Goal: Transaction & Acquisition: Purchase product/service

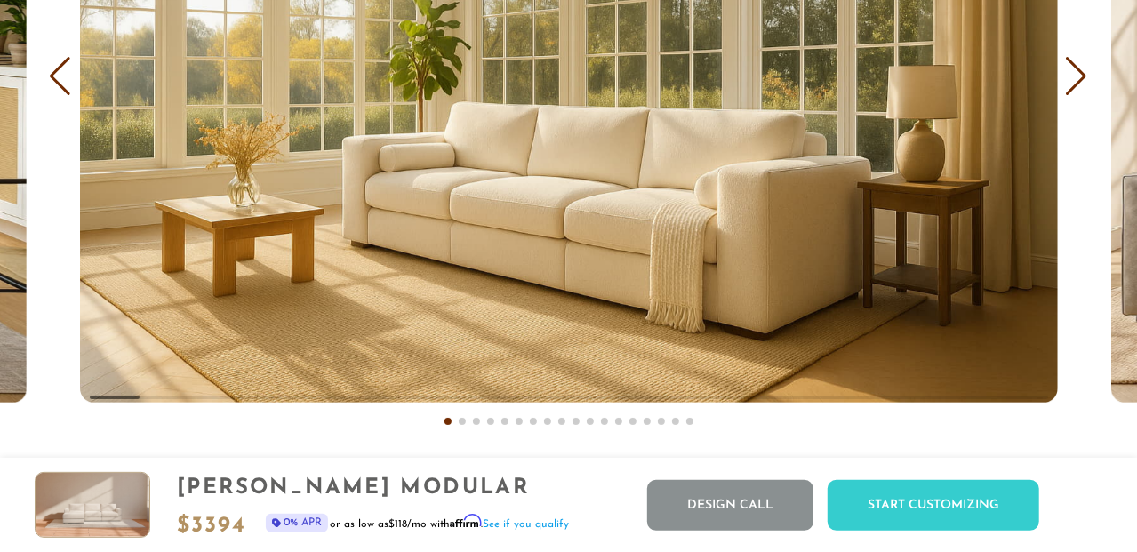
scroll to position [10410, 0]
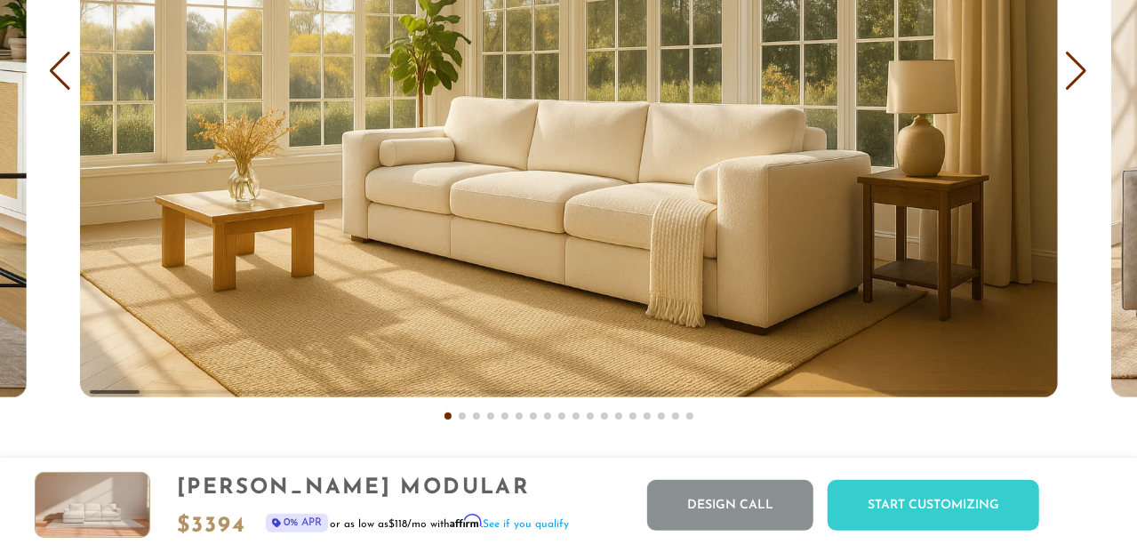
click at [1072, 71] on div "Next slide" at bounding box center [1077, 71] width 24 height 39
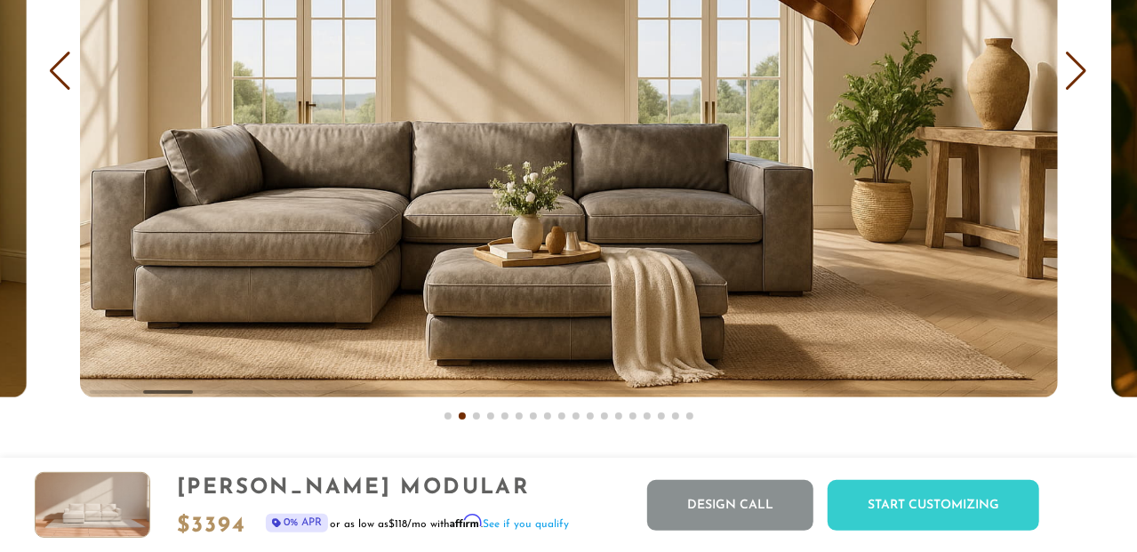
click at [1072, 71] on div "Next slide" at bounding box center [1077, 71] width 24 height 39
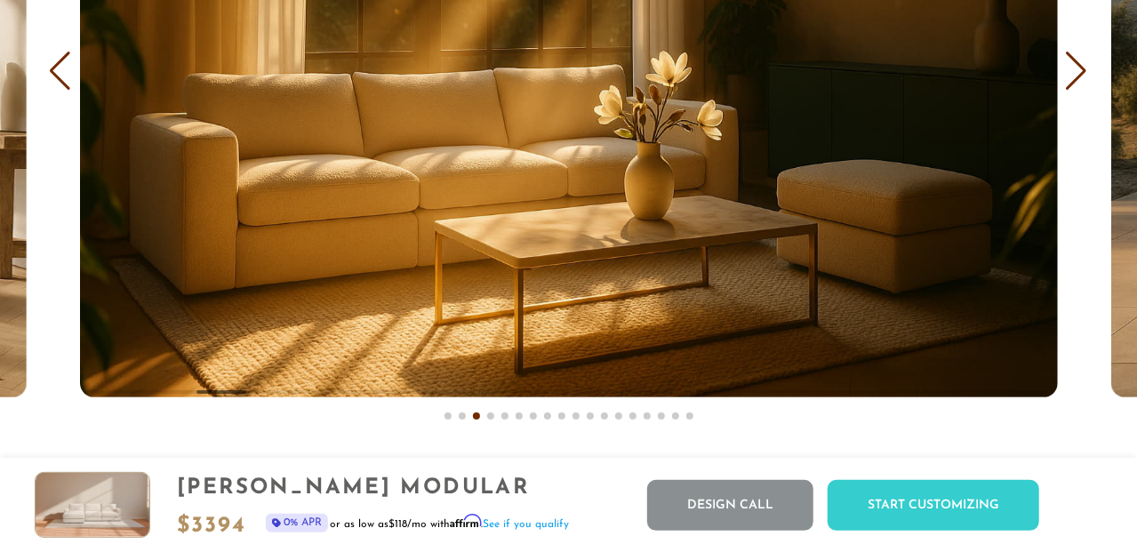
click at [1072, 71] on div "Next slide" at bounding box center [1077, 71] width 24 height 39
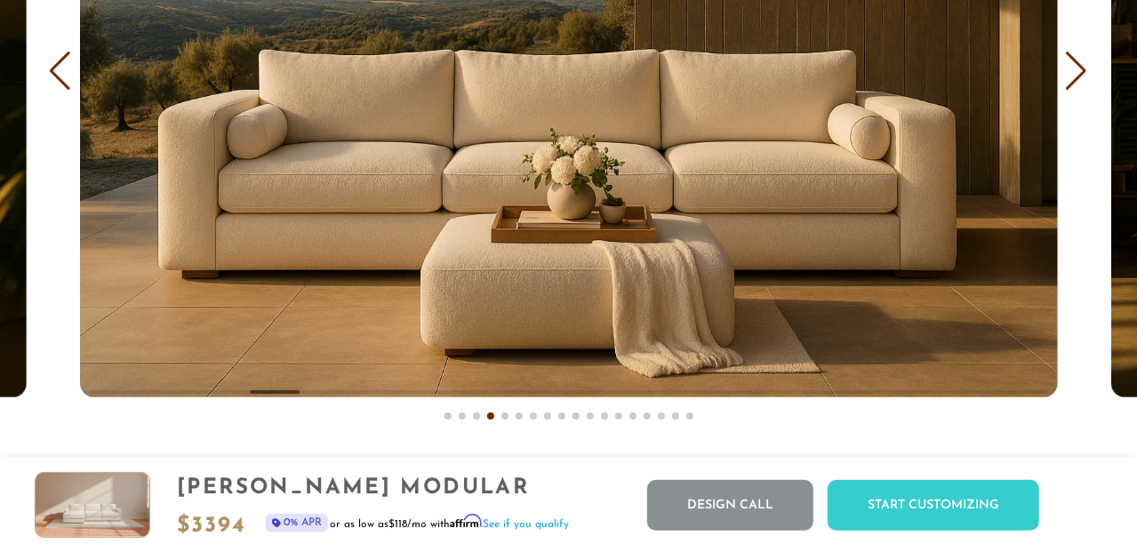
click at [1072, 71] on div "Next slide" at bounding box center [1077, 71] width 24 height 39
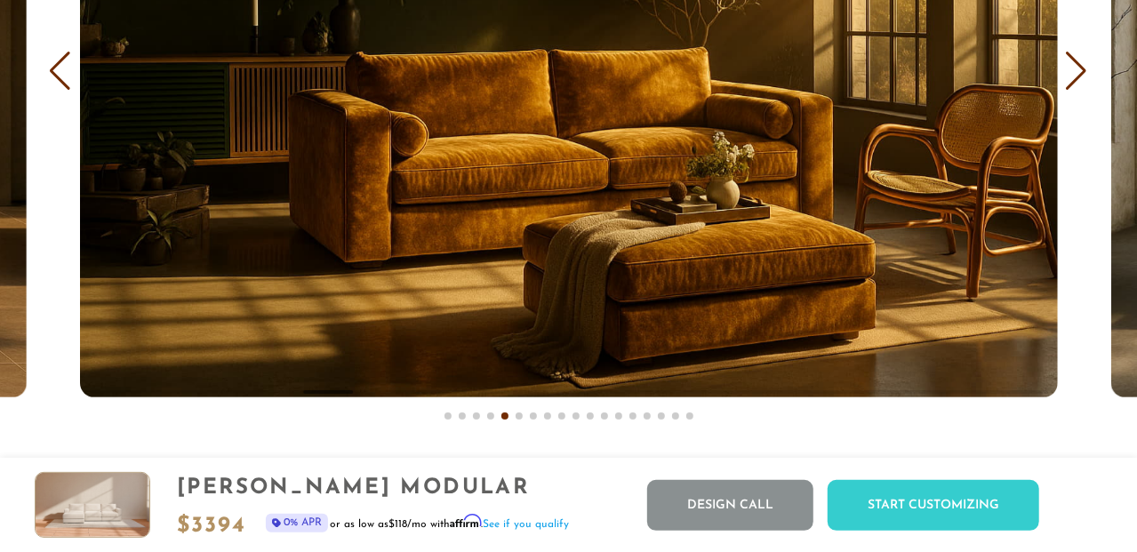
click at [1072, 71] on div "Next slide" at bounding box center [1077, 71] width 24 height 39
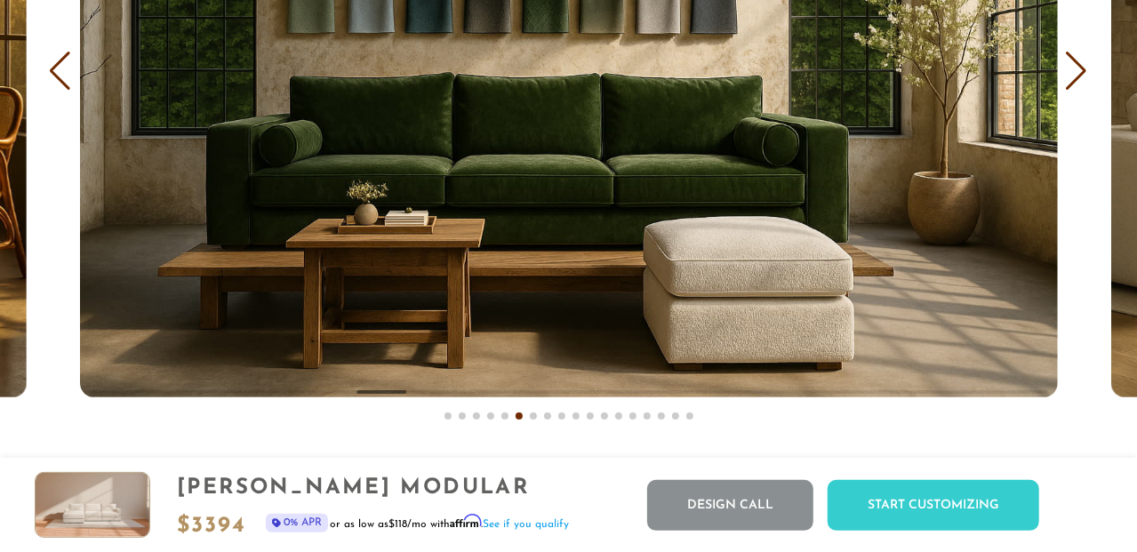
click at [1072, 71] on div "Next slide" at bounding box center [1077, 71] width 24 height 39
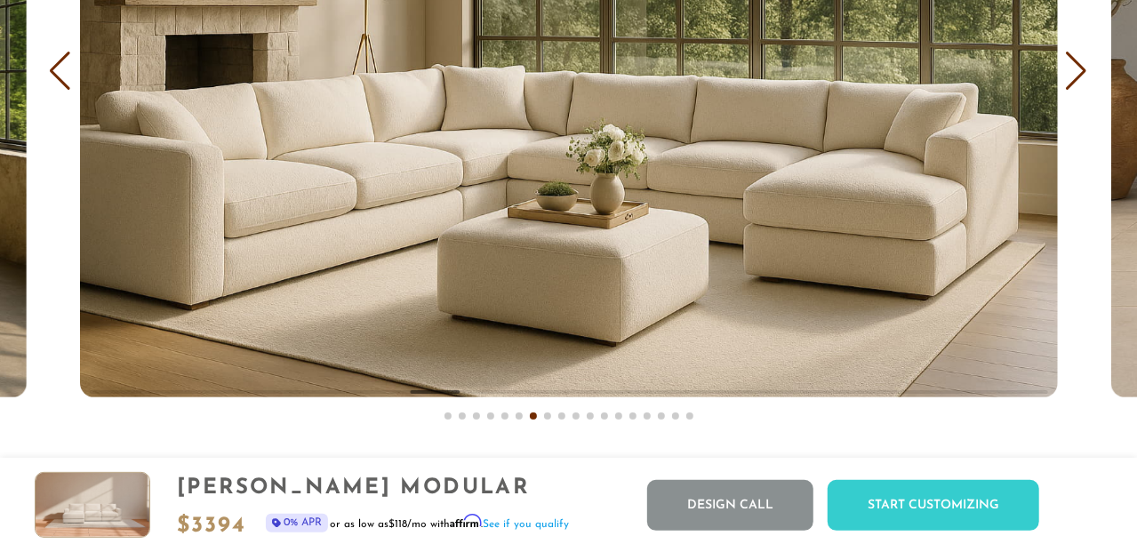
click at [1072, 71] on div "Next slide" at bounding box center [1077, 71] width 24 height 39
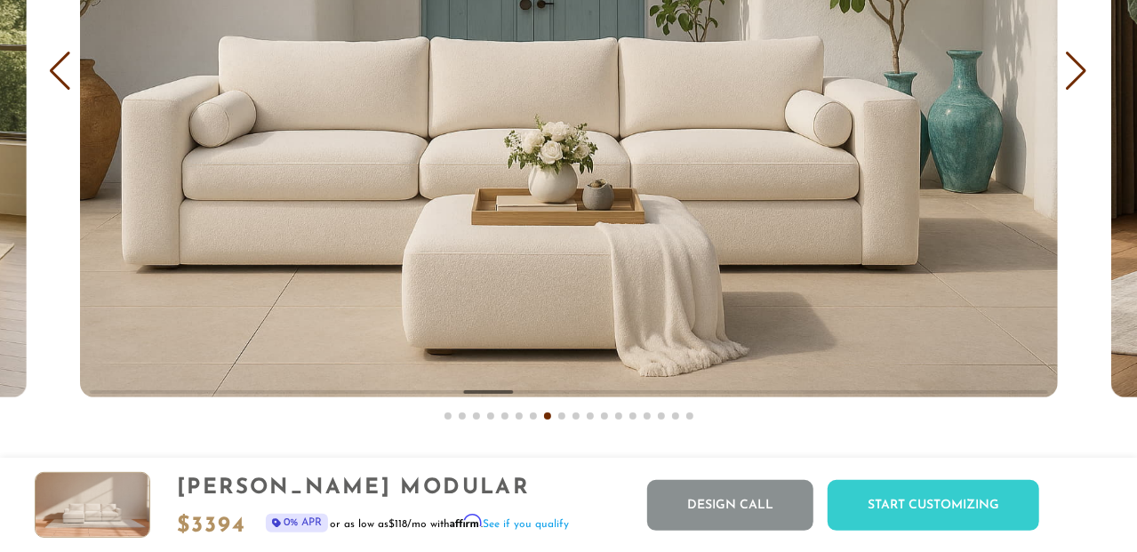
click at [1072, 71] on div "Next slide" at bounding box center [1077, 71] width 24 height 39
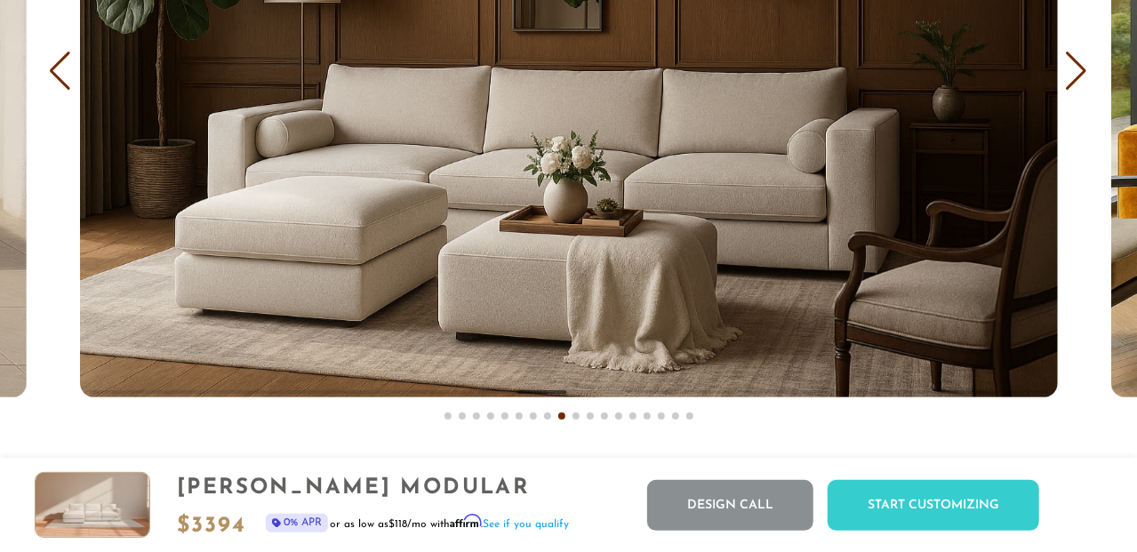
click at [1072, 71] on div "Next slide" at bounding box center [1077, 71] width 24 height 39
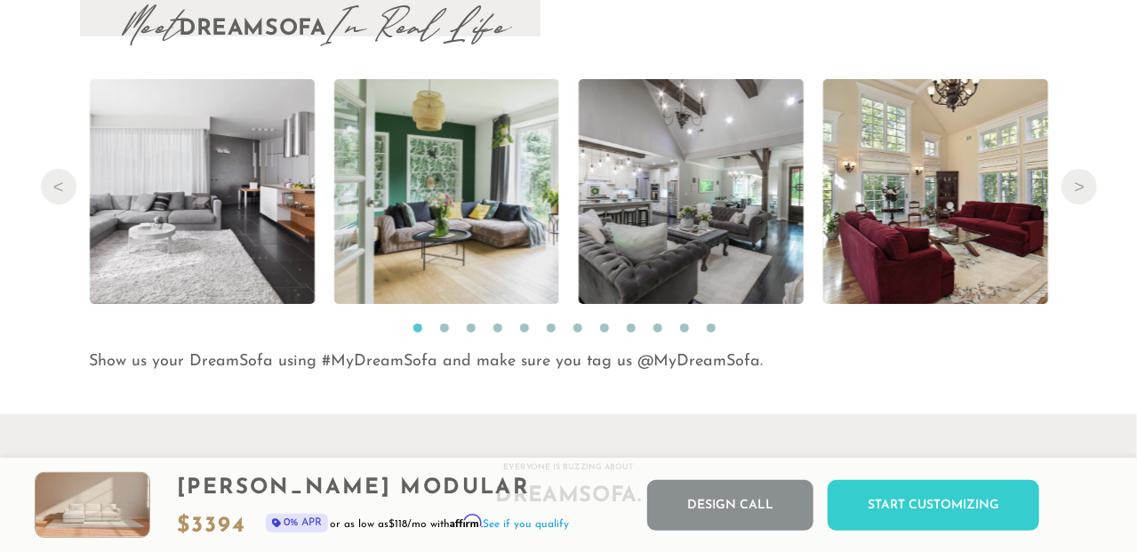
scroll to position [17675, 0]
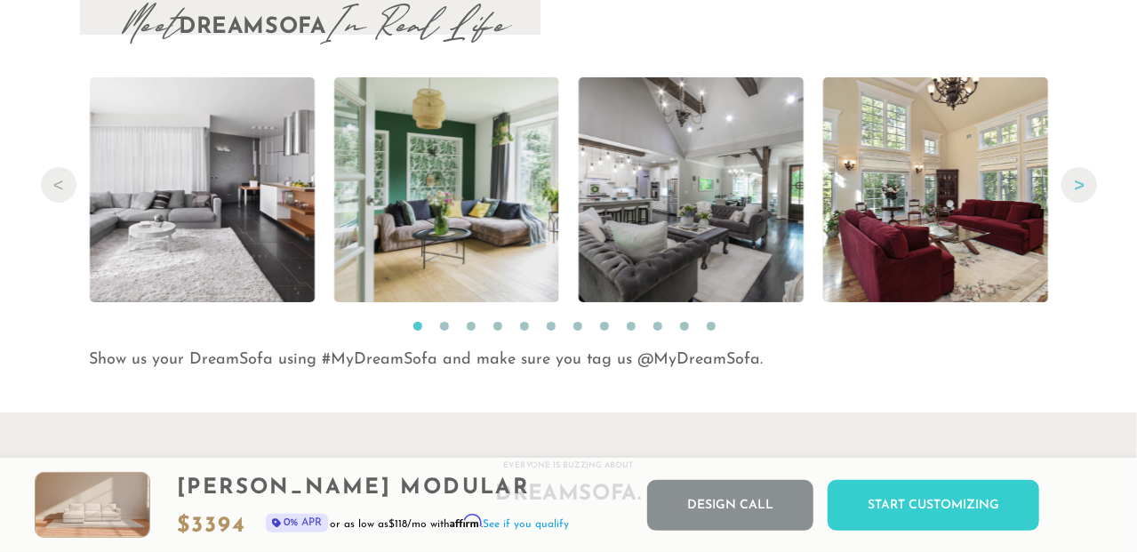
click at [1078, 189] on button "Next" at bounding box center [1080, 185] width 36 height 36
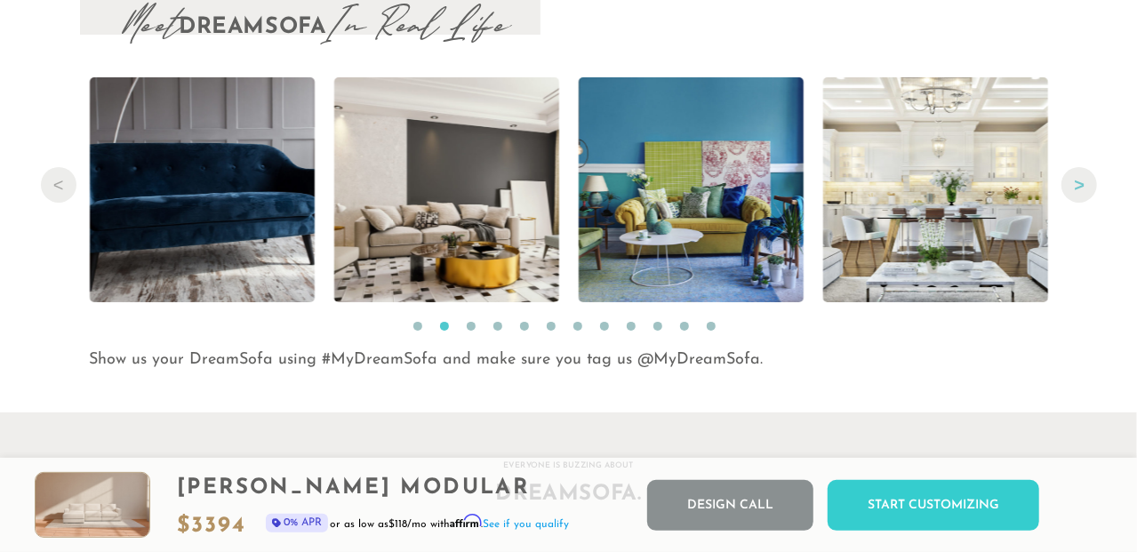
click at [1078, 189] on button "Next" at bounding box center [1080, 185] width 36 height 36
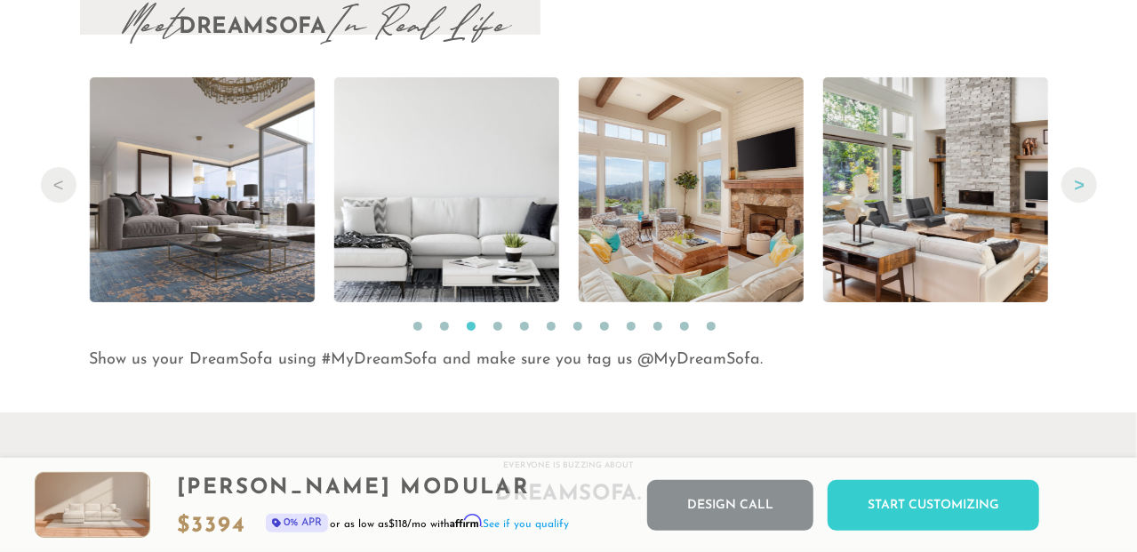
click at [1078, 189] on button "Next" at bounding box center [1080, 185] width 36 height 36
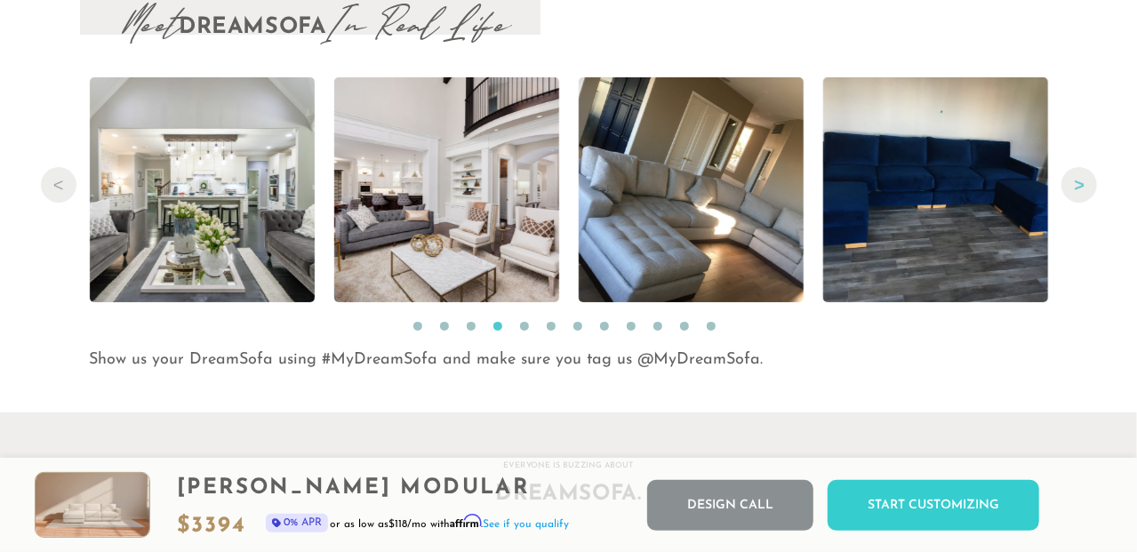
click at [1078, 189] on button "Next" at bounding box center [1080, 185] width 36 height 36
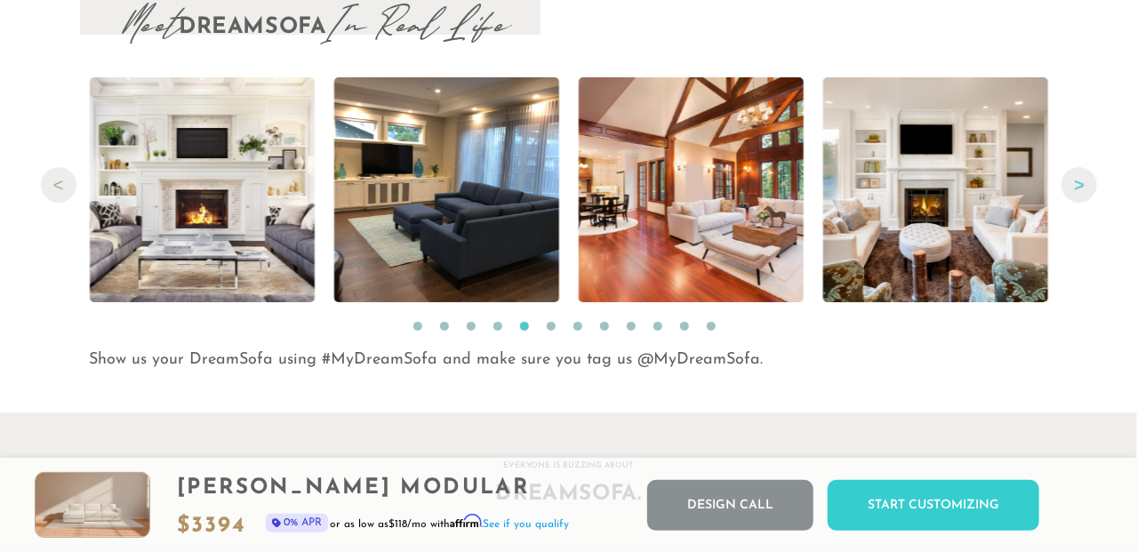
click at [1078, 189] on button "Next" at bounding box center [1080, 185] width 36 height 36
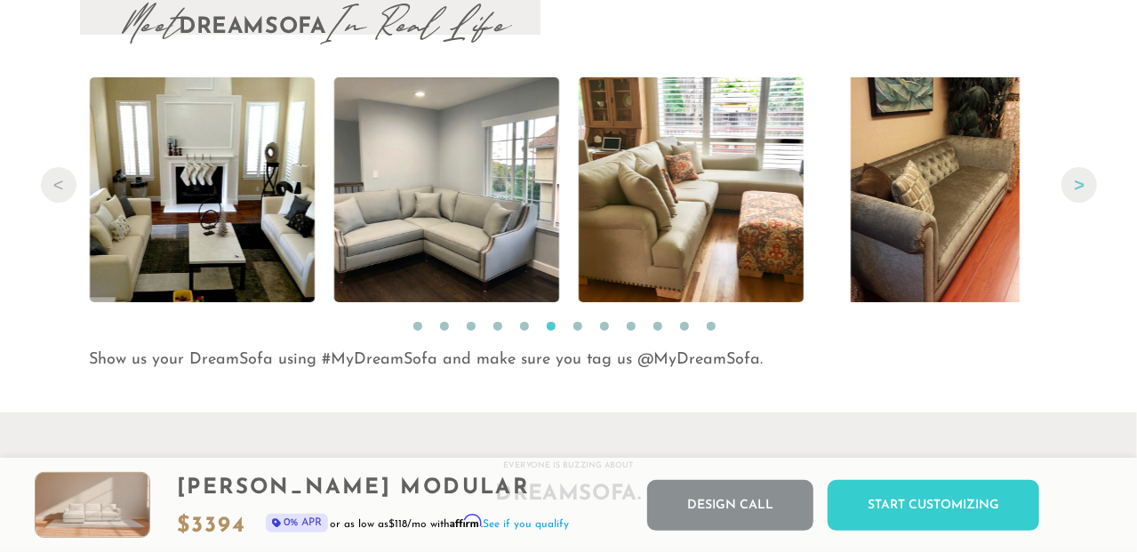
click at [1078, 189] on button "Next" at bounding box center [1080, 185] width 36 height 36
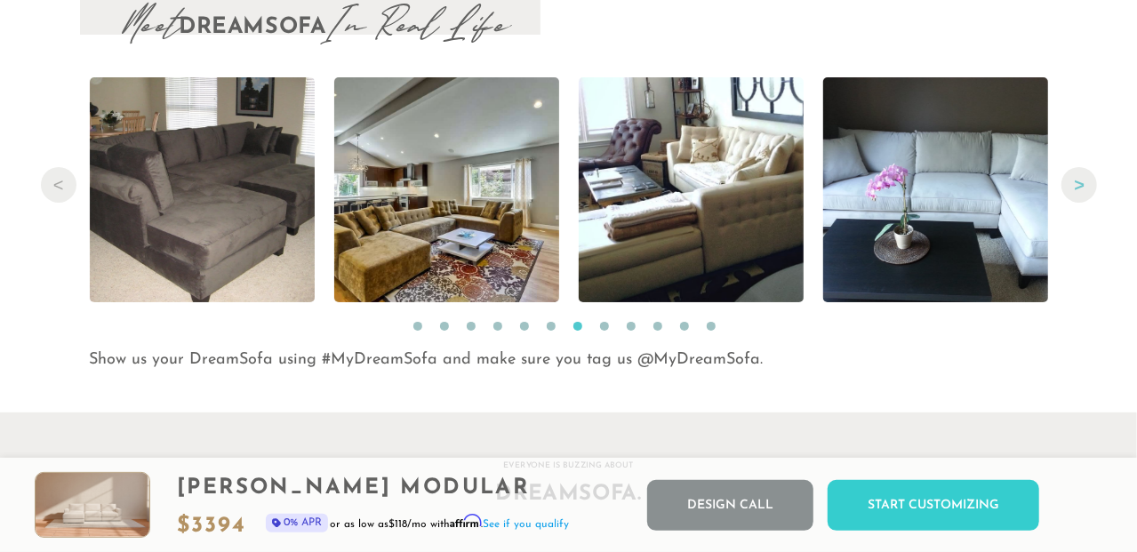
click at [1078, 189] on button "Next" at bounding box center [1080, 185] width 36 height 36
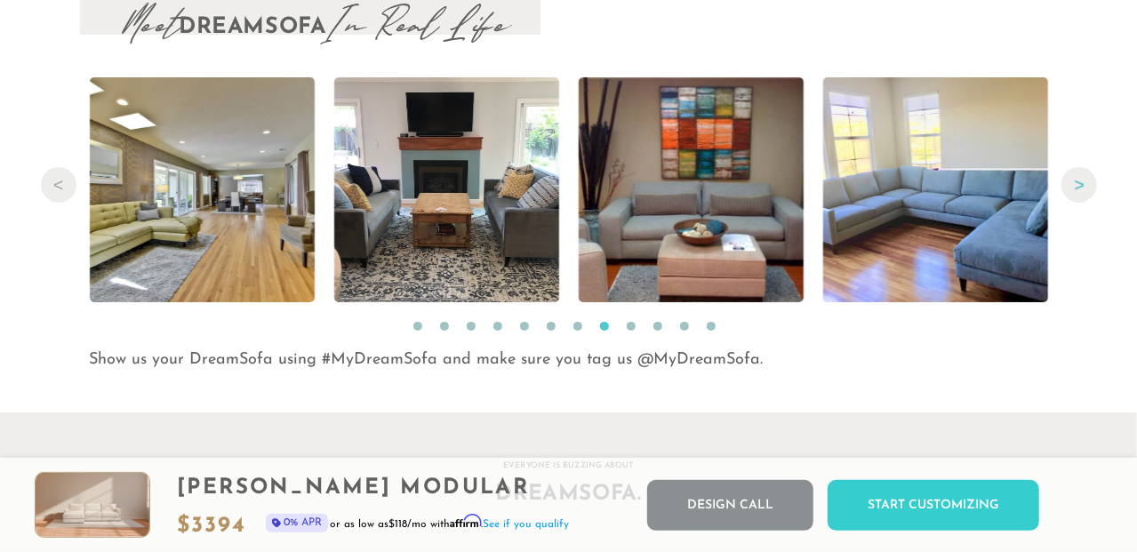
click at [1078, 189] on button "Next" at bounding box center [1080, 185] width 36 height 36
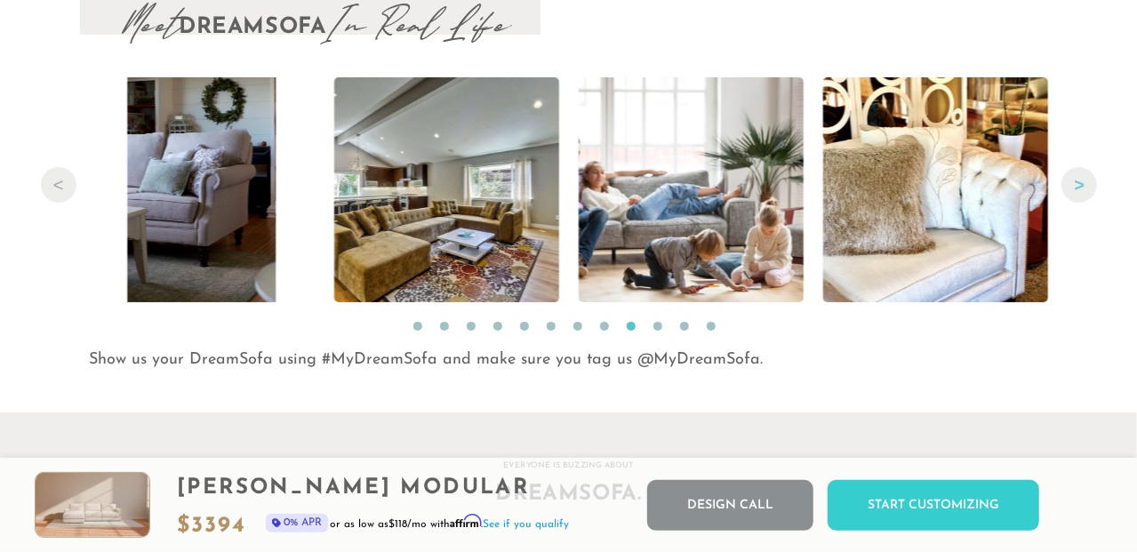
click at [1078, 189] on button "Next" at bounding box center [1080, 185] width 36 height 36
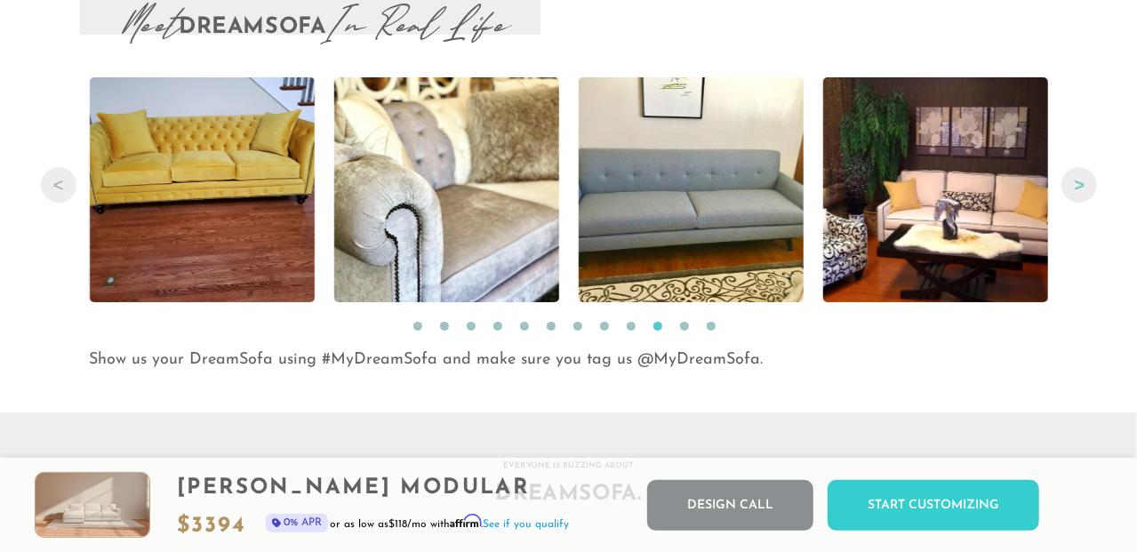
click at [1078, 189] on button "Next" at bounding box center [1080, 185] width 36 height 36
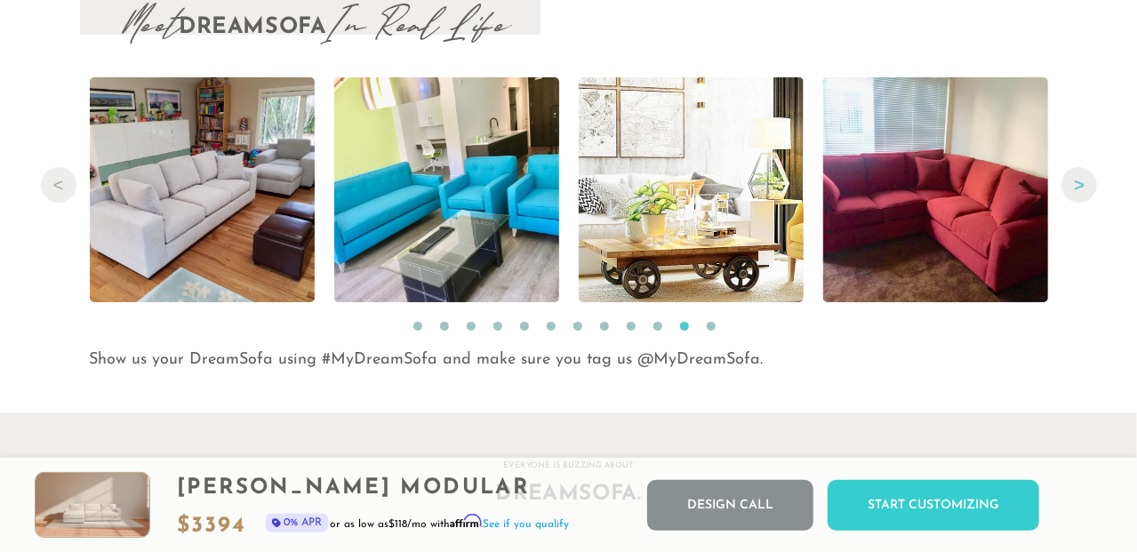
click at [1078, 189] on button "Next" at bounding box center [1080, 185] width 36 height 36
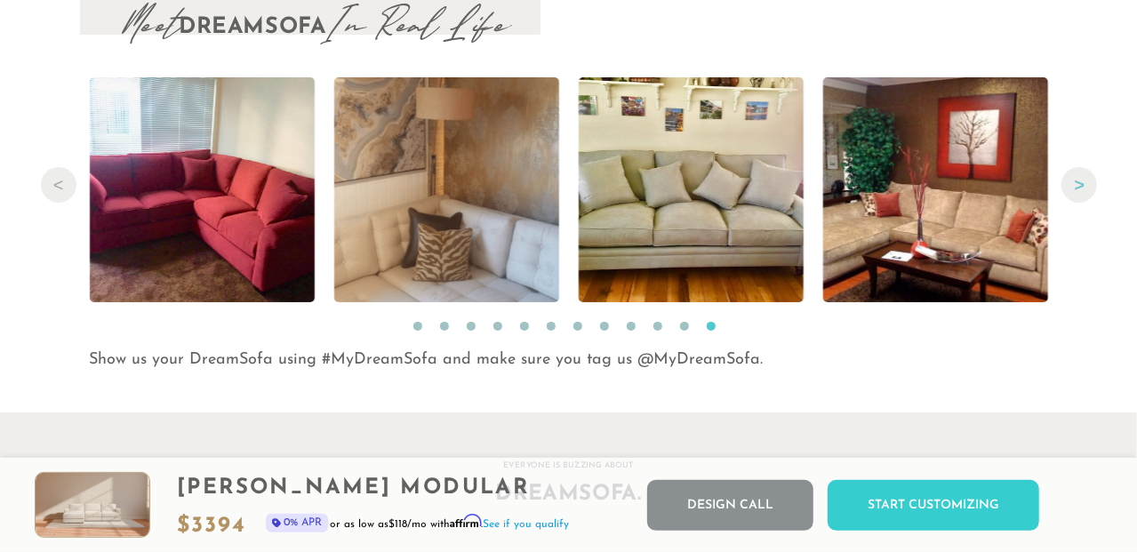
click at [1078, 189] on button "Next" at bounding box center [1080, 185] width 36 height 36
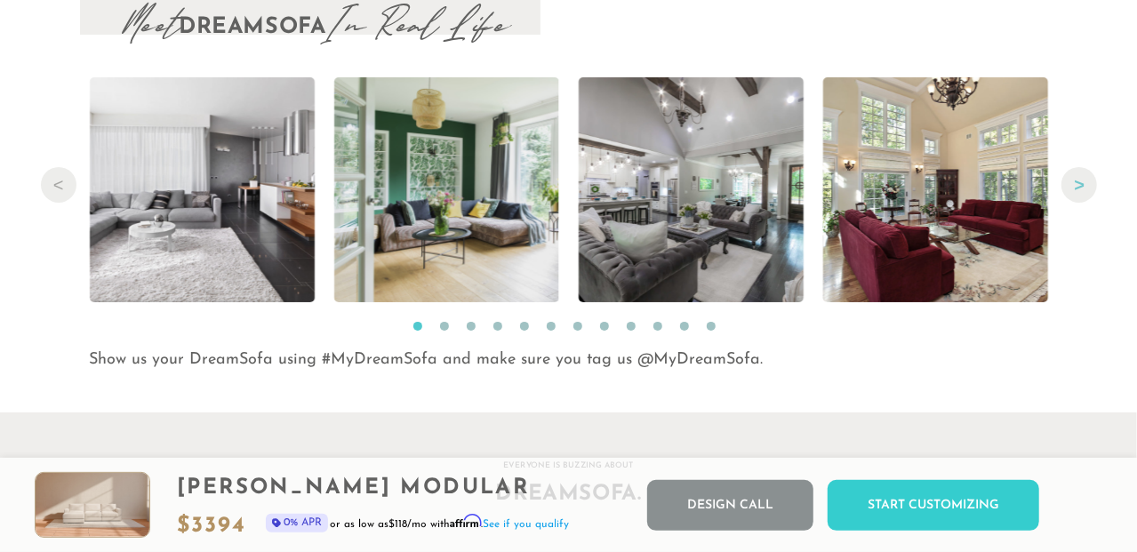
click at [1078, 189] on button "Next" at bounding box center [1080, 185] width 36 height 36
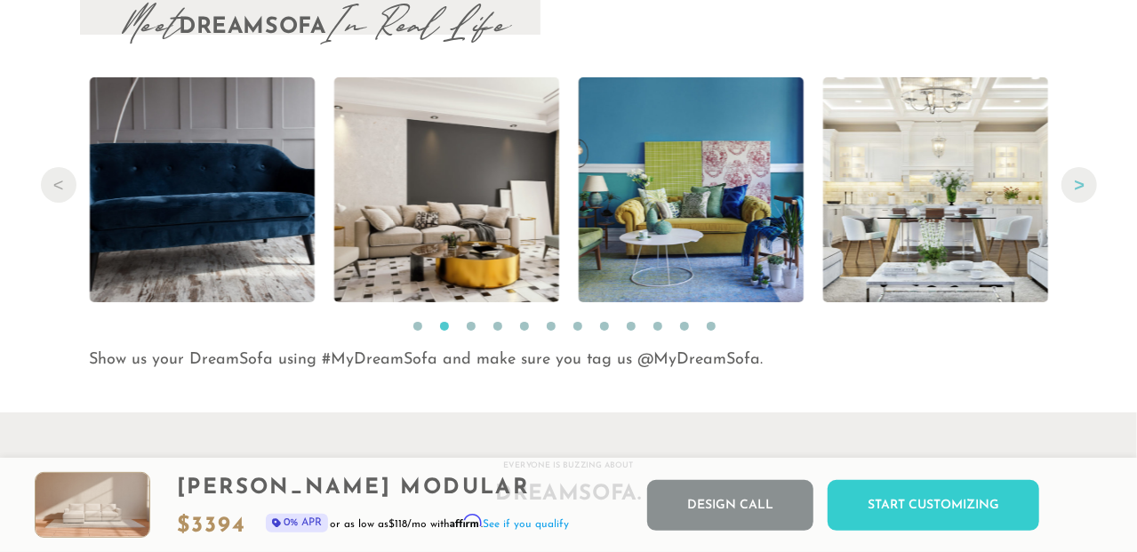
click at [1078, 189] on button "Next" at bounding box center [1080, 185] width 36 height 36
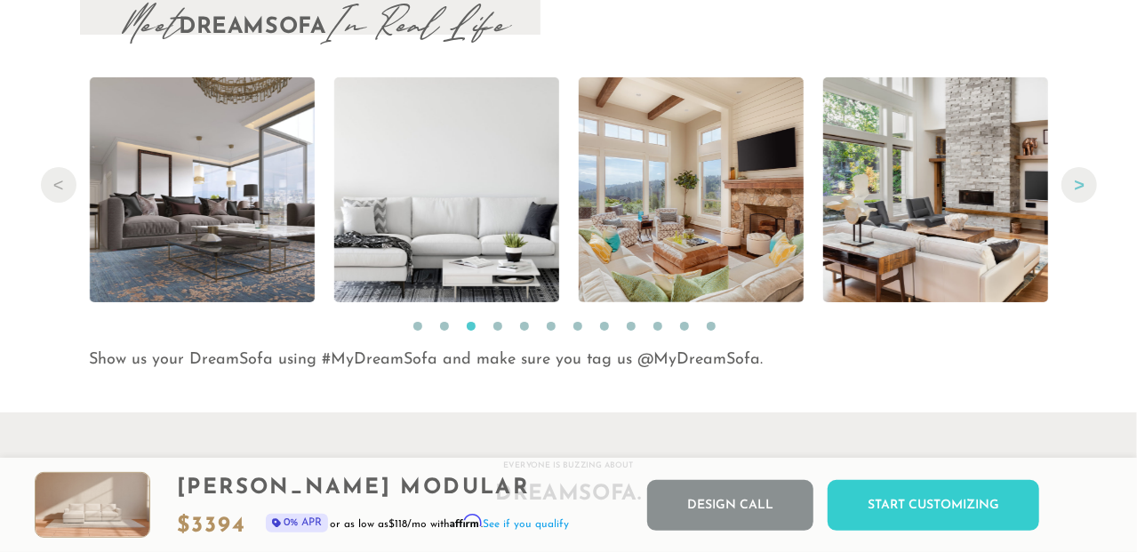
click at [1078, 189] on button "Next" at bounding box center [1080, 185] width 36 height 36
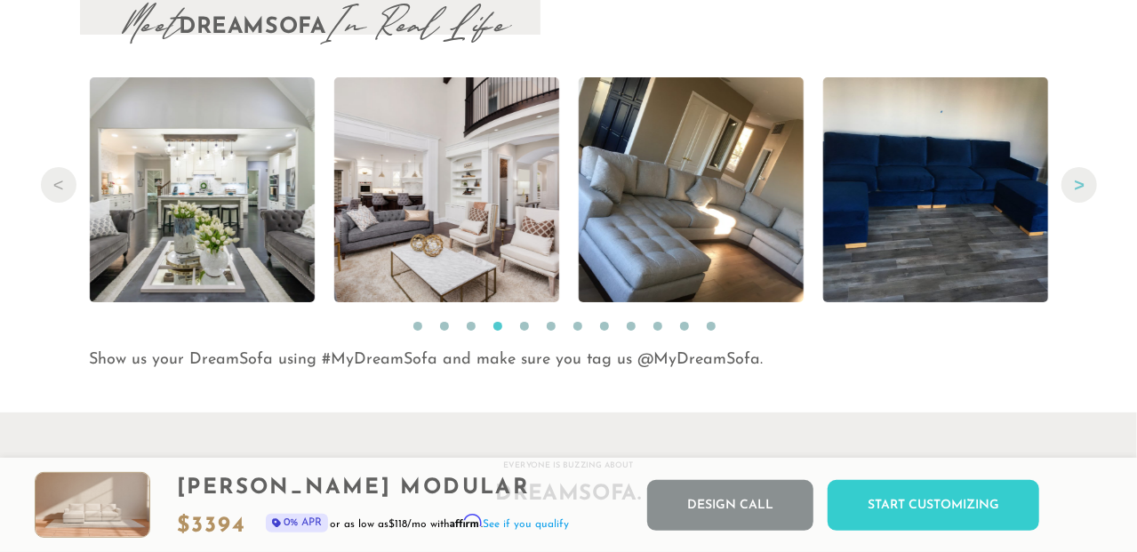
click at [1078, 189] on button "Next" at bounding box center [1080, 185] width 36 height 36
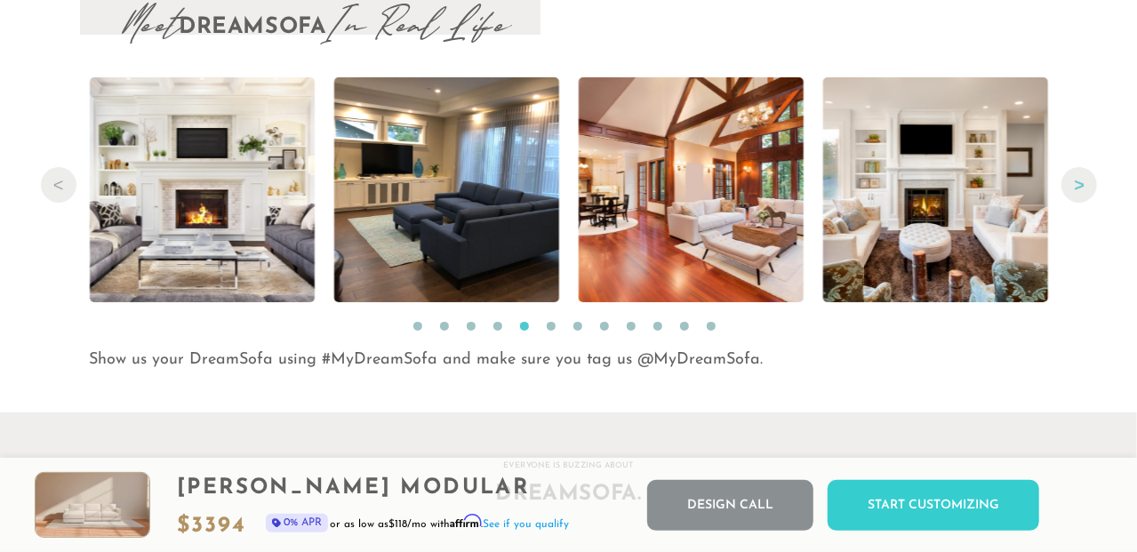
click at [1078, 189] on button "Next" at bounding box center [1080, 185] width 36 height 36
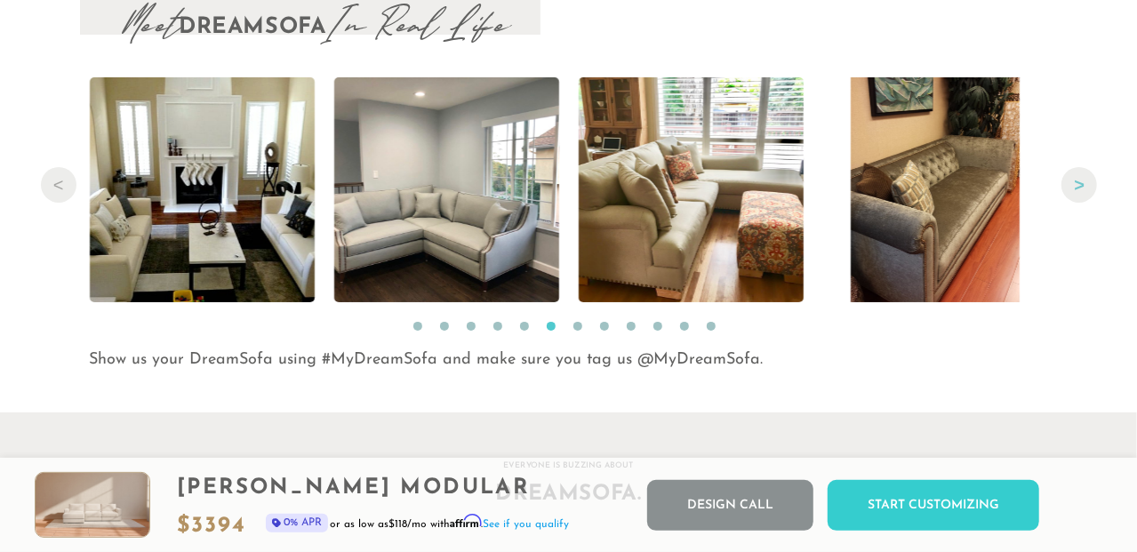
click at [1078, 189] on button "Next" at bounding box center [1080, 185] width 36 height 36
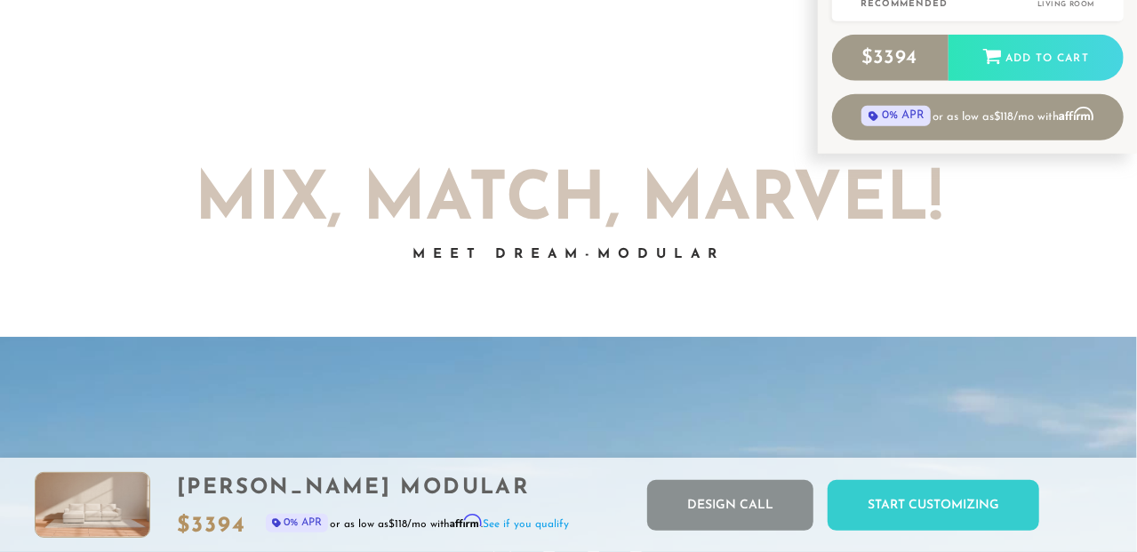
scroll to position [0, 0]
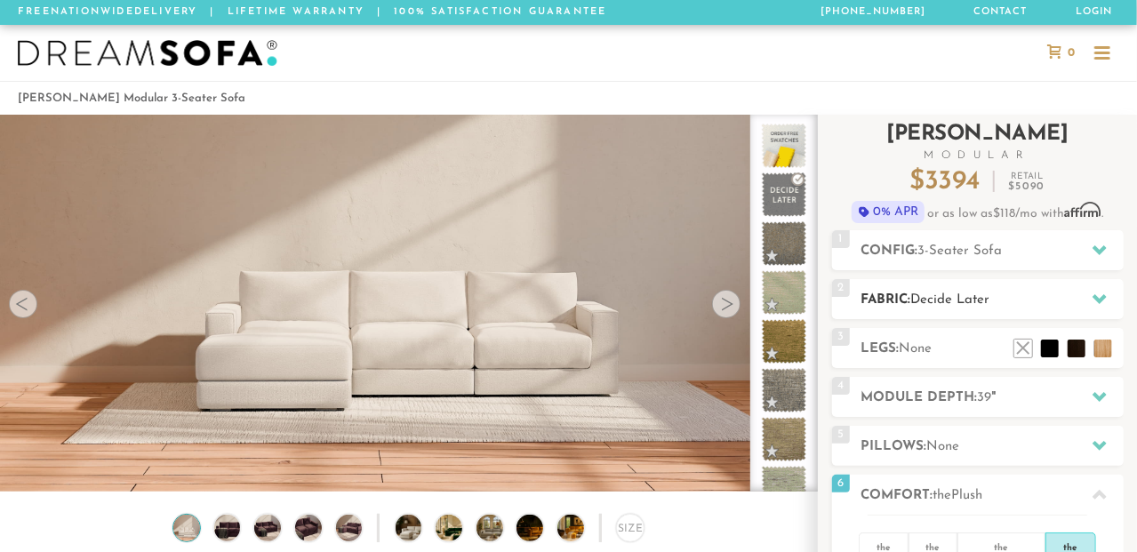
click at [983, 295] on span "Decide Later" at bounding box center [950, 299] width 79 height 13
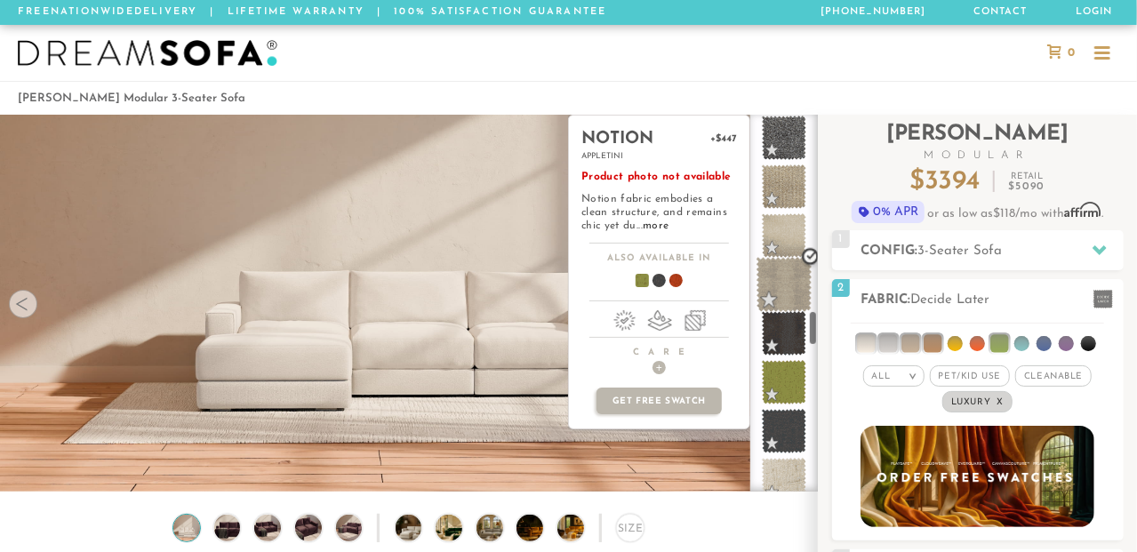
scroll to position [2112, 0]
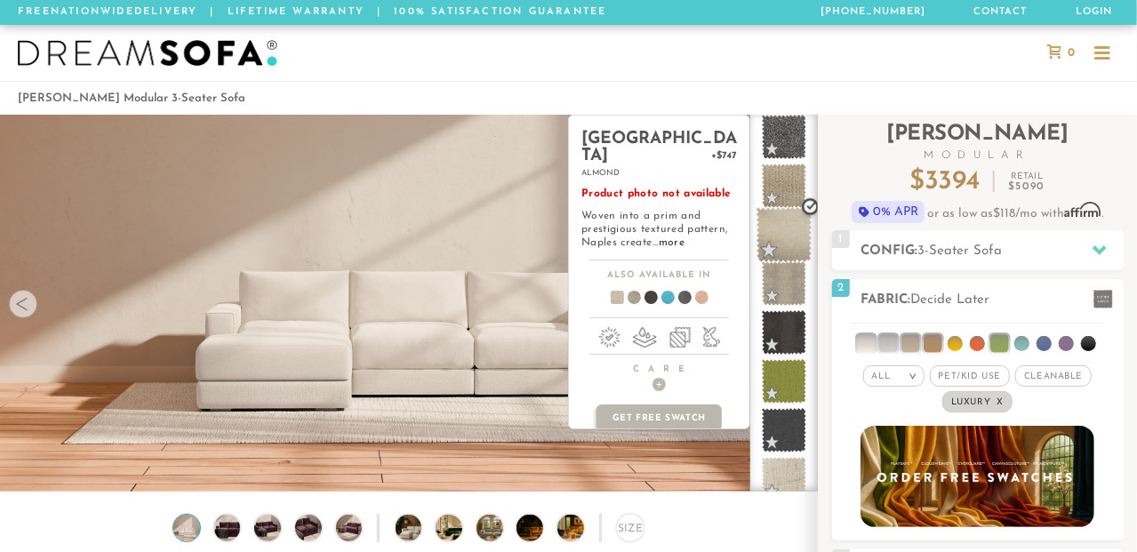
click at [786, 237] on span at bounding box center [785, 235] width 56 height 56
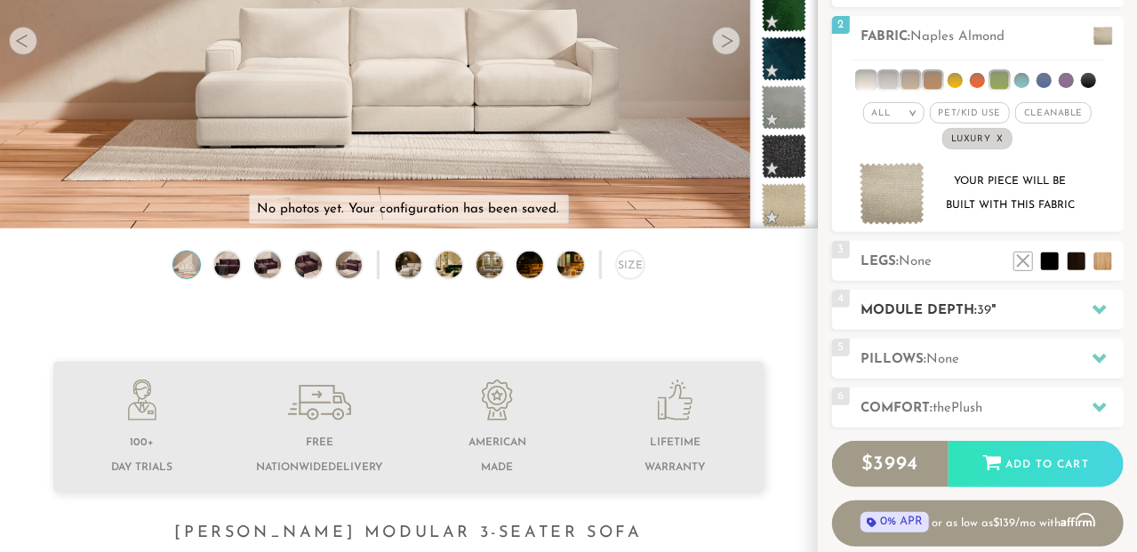
scroll to position [265, 0]
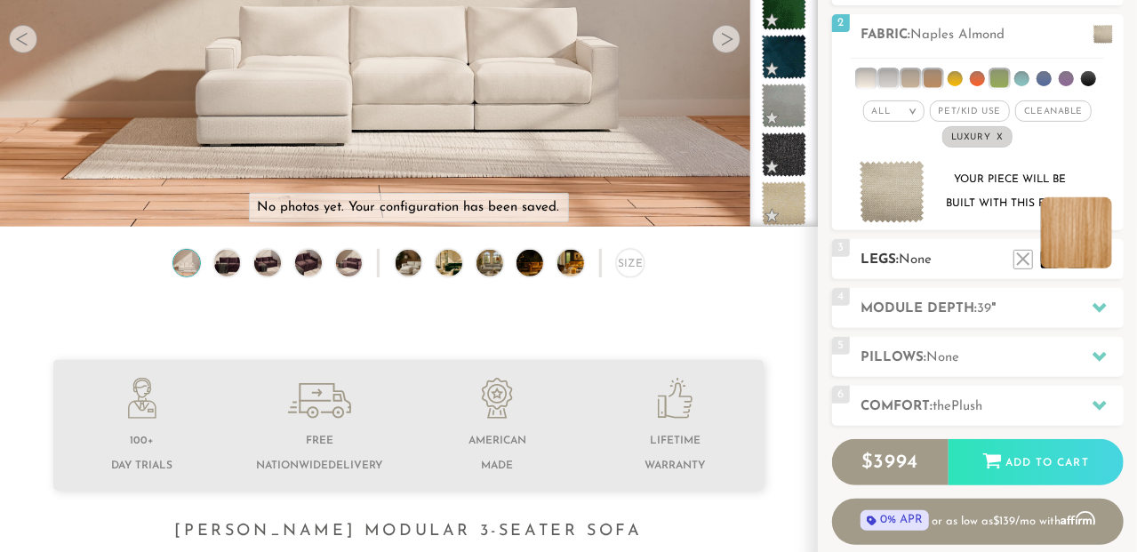
click at [1103, 261] on li at bounding box center [1076, 232] width 71 height 71
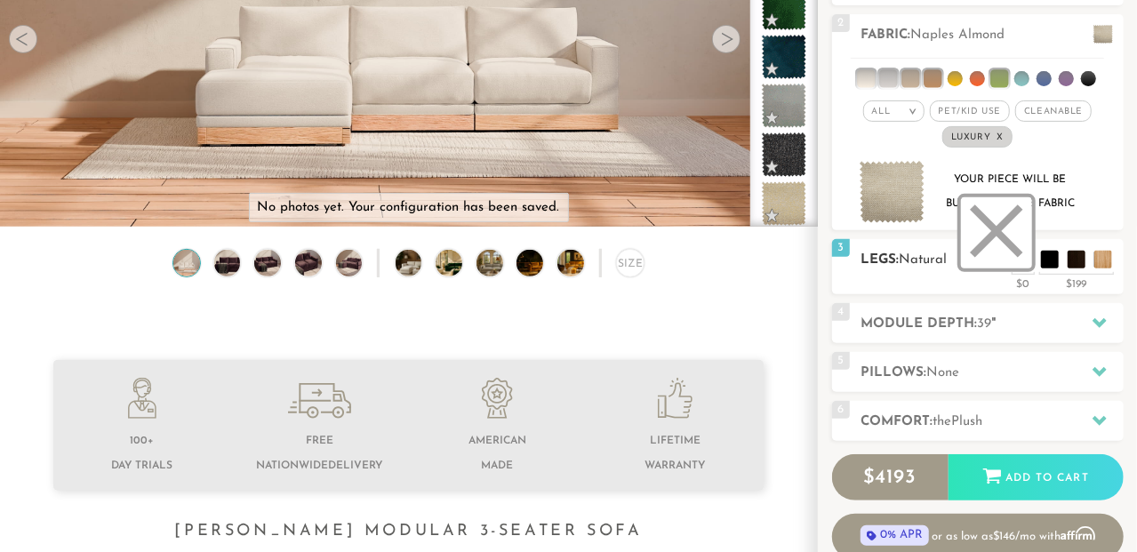
click at [1020, 264] on li at bounding box center [996, 232] width 71 height 71
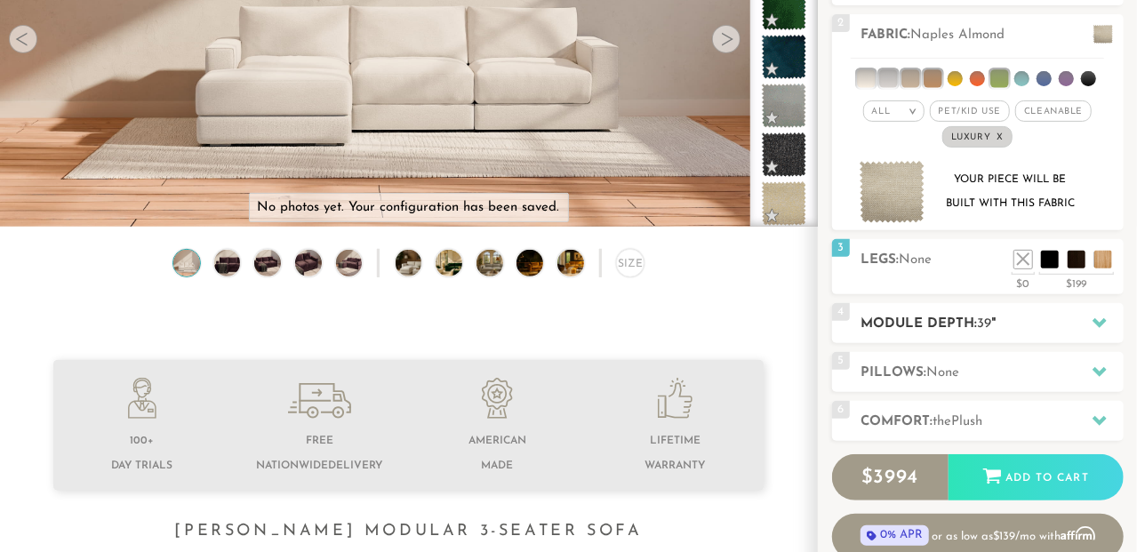
click at [996, 321] on h2 "Module Depth: 39 "" at bounding box center [993, 324] width 262 height 20
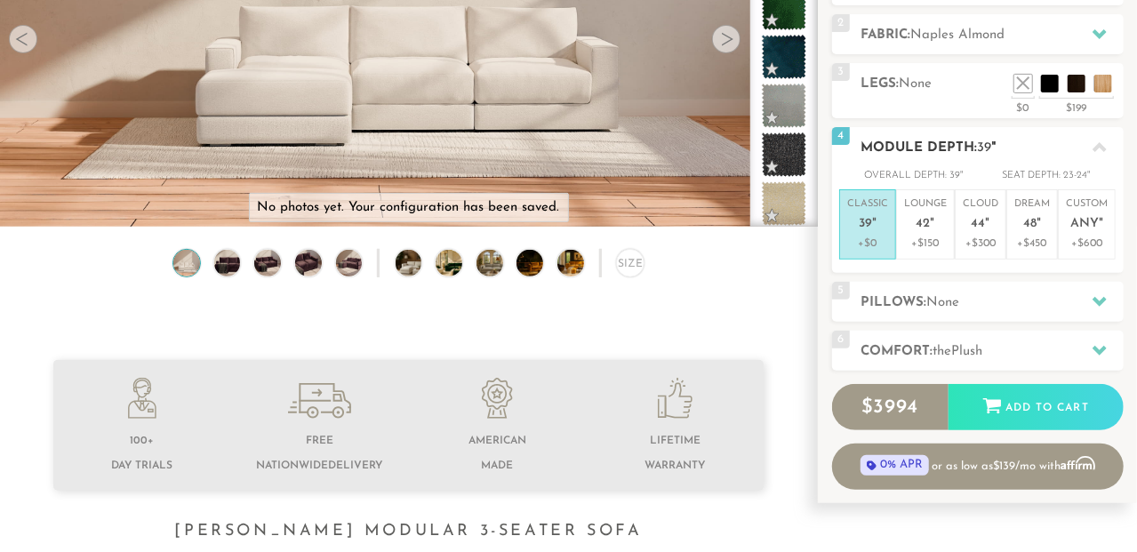
click at [870, 231] on p "Classic 39 "" at bounding box center [867, 216] width 41 height 38
click at [949, 301] on span "None" at bounding box center [943, 302] width 33 height 13
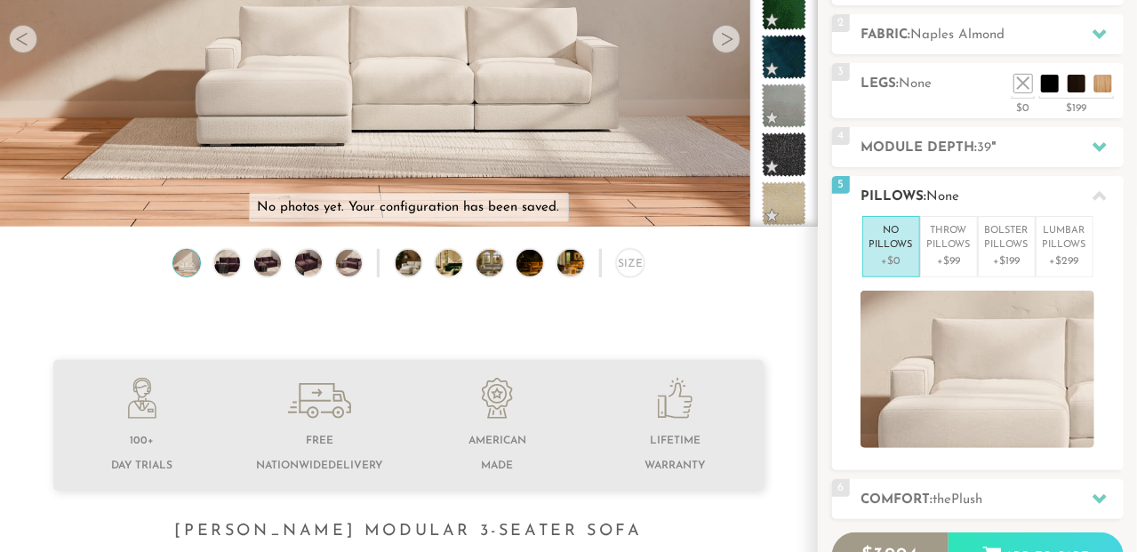
click at [879, 251] on p "No Pillows" at bounding box center [892, 238] width 44 height 29
click at [1097, 194] on icon at bounding box center [1100, 196] width 14 height 10
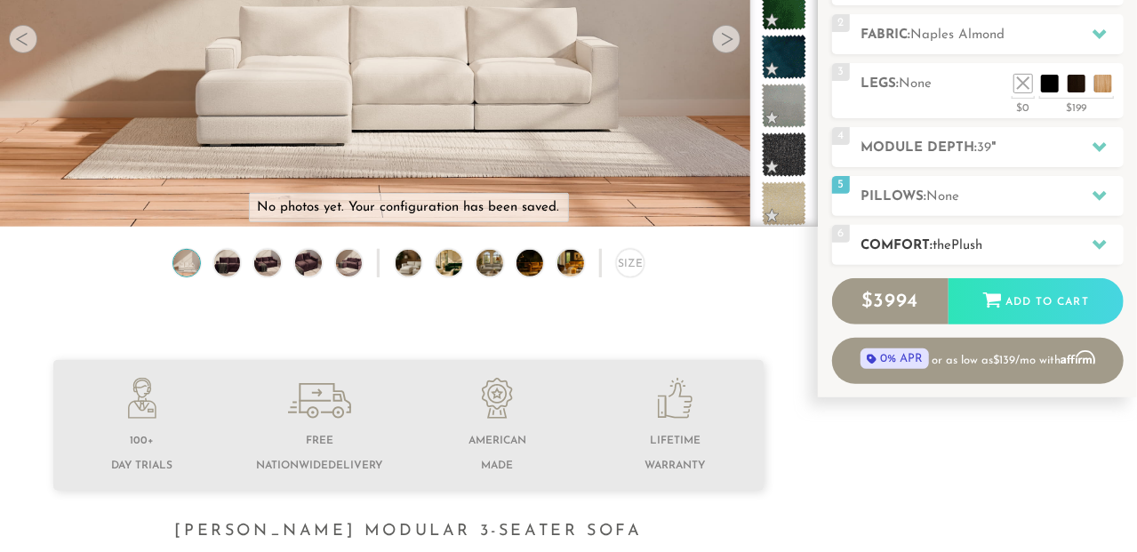
click at [999, 248] on h2 "Comfort: the Plush" at bounding box center [993, 246] width 262 height 20
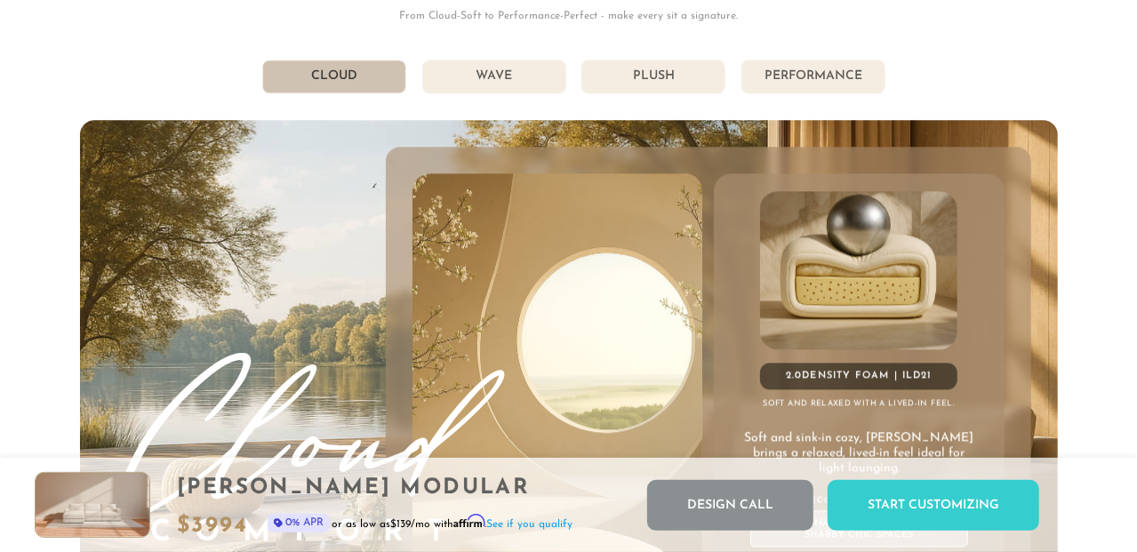
scroll to position [9146, 0]
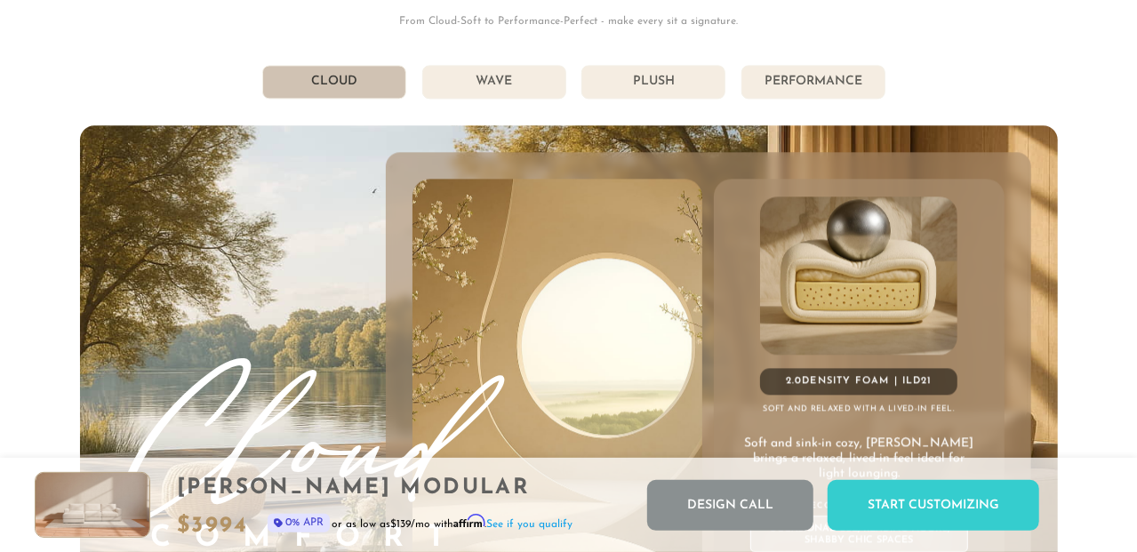
click at [544, 92] on li "Wave" at bounding box center [494, 82] width 144 height 34
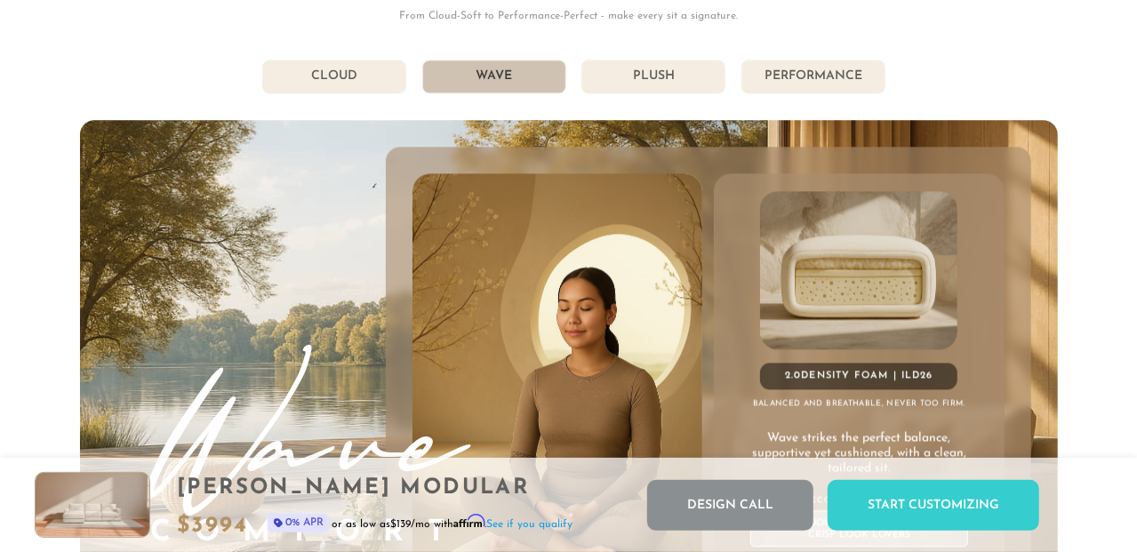
scroll to position [9150, 0]
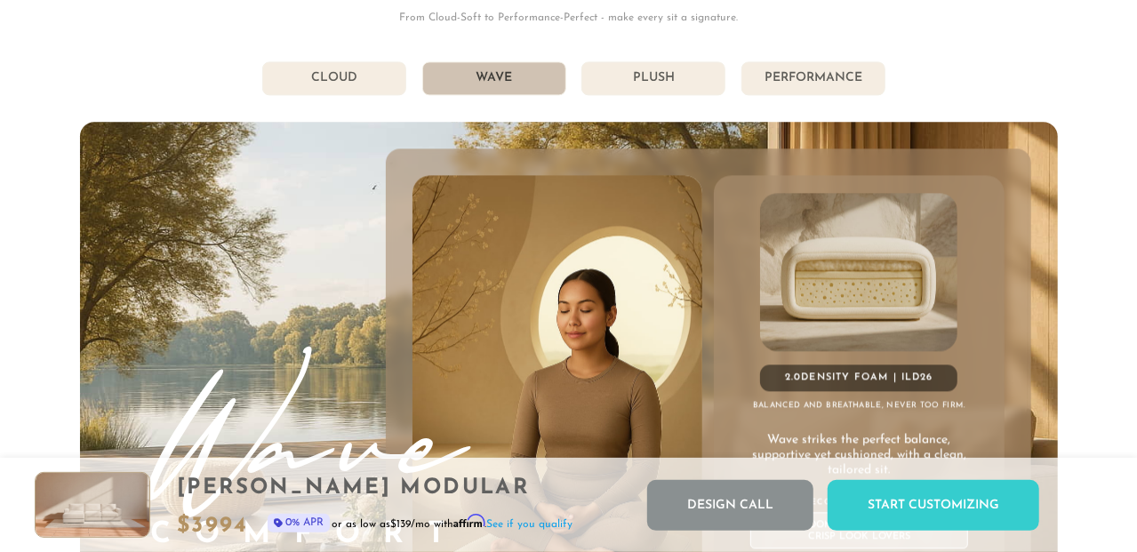
click at [655, 87] on li "Plush" at bounding box center [654, 78] width 144 height 34
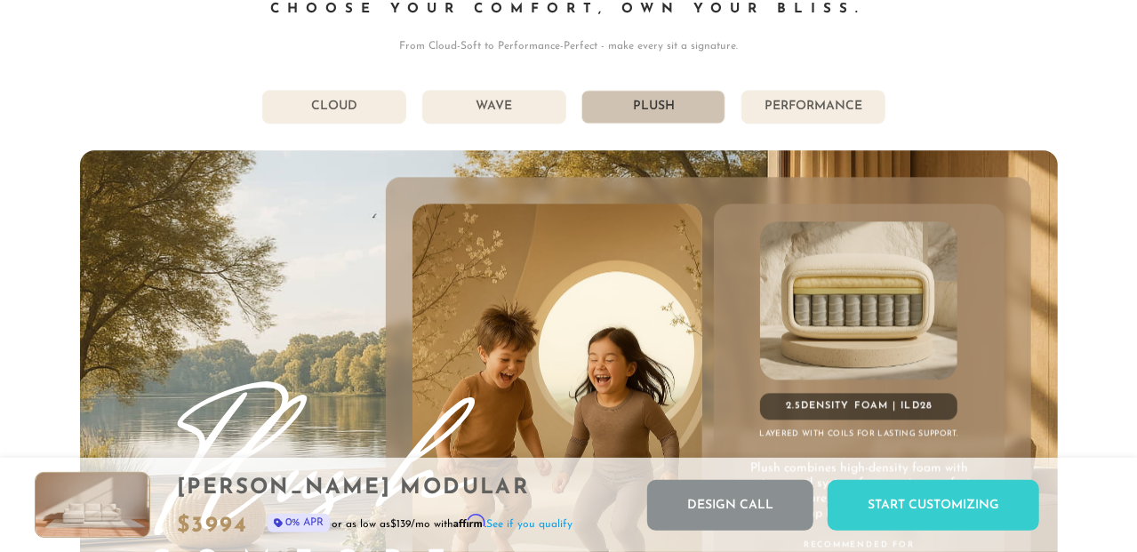
scroll to position [9121, 0]
click at [825, 111] on li "Performance" at bounding box center [814, 107] width 144 height 34
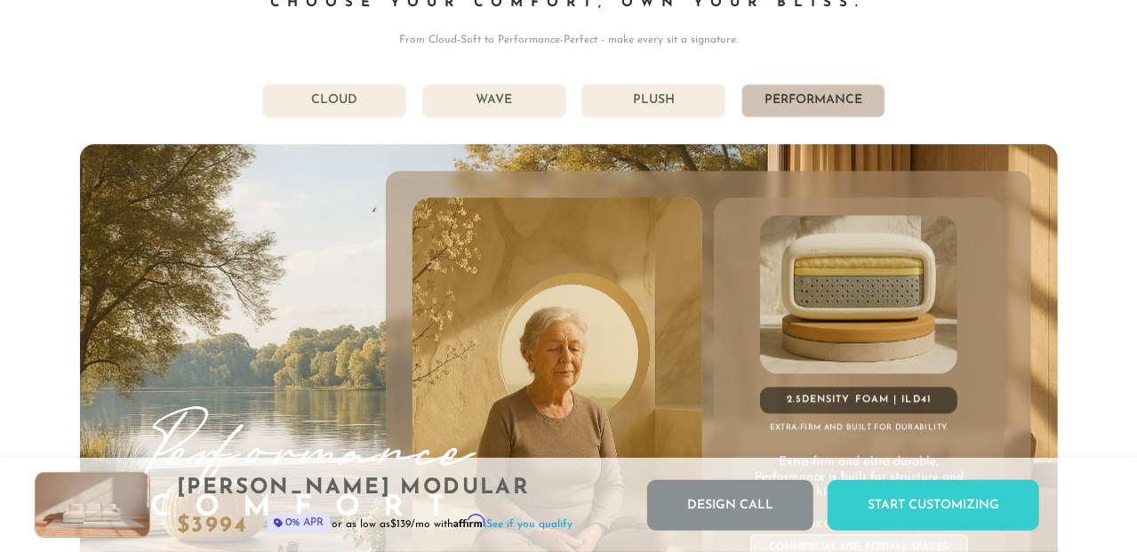
scroll to position [9126, 0]
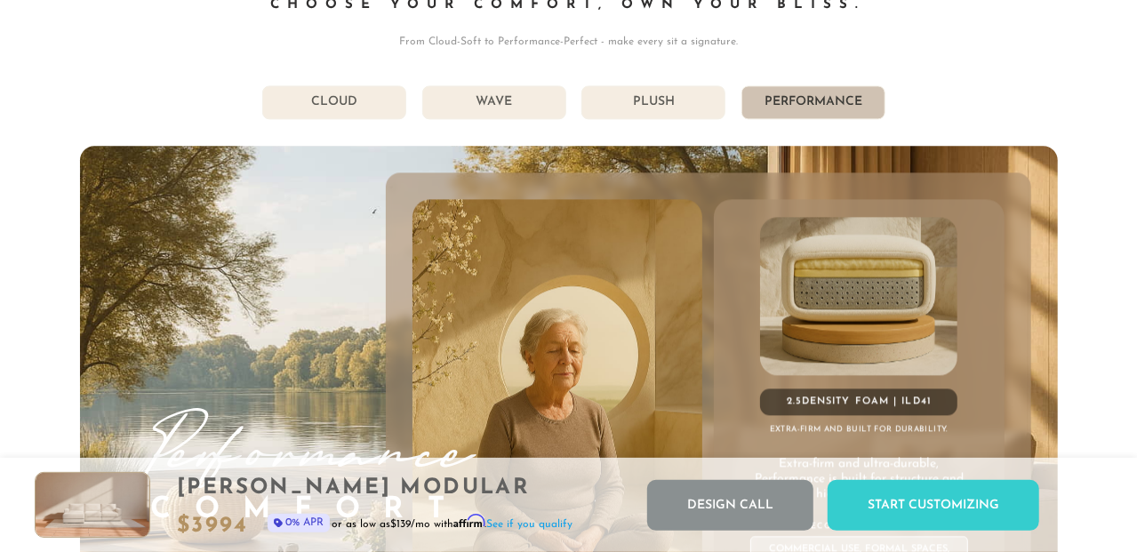
click at [327, 102] on li "Cloud" at bounding box center [334, 102] width 144 height 34
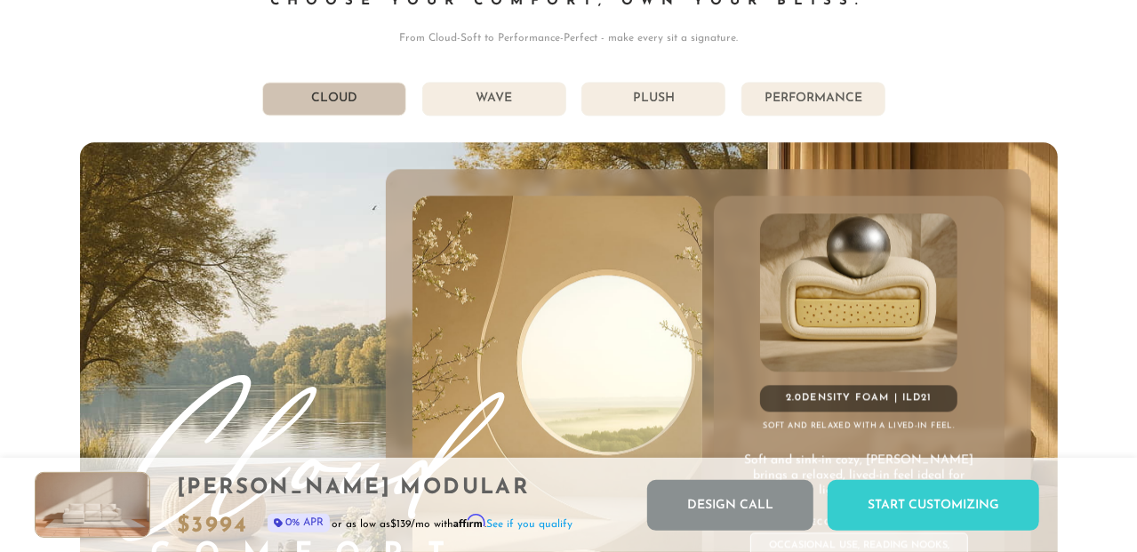
scroll to position [9129, 0]
click at [522, 114] on li "Wave" at bounding box center [494, 99] width 144 height 34
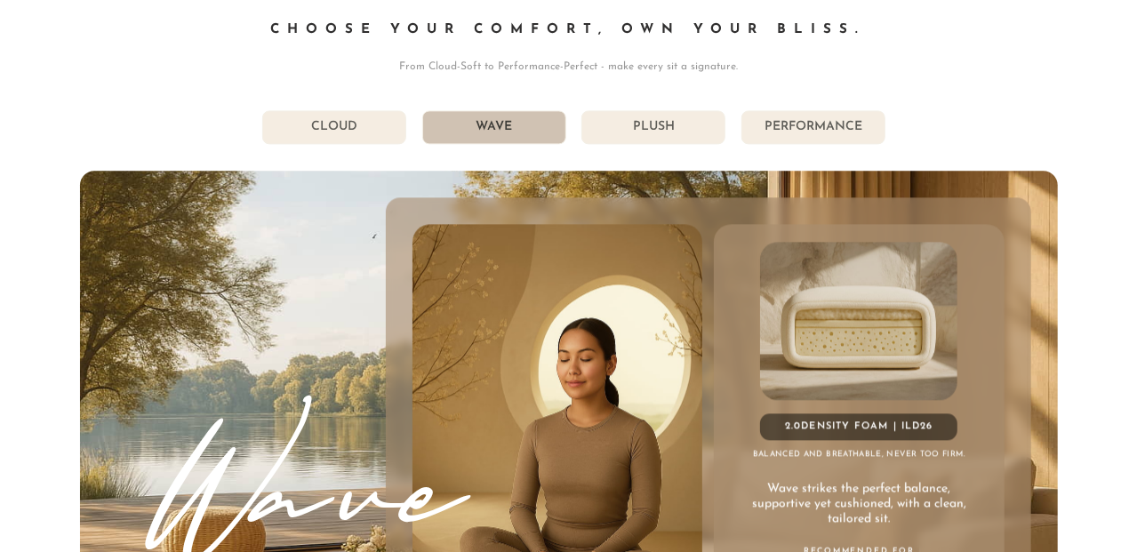
scroll to position [9101, 0]
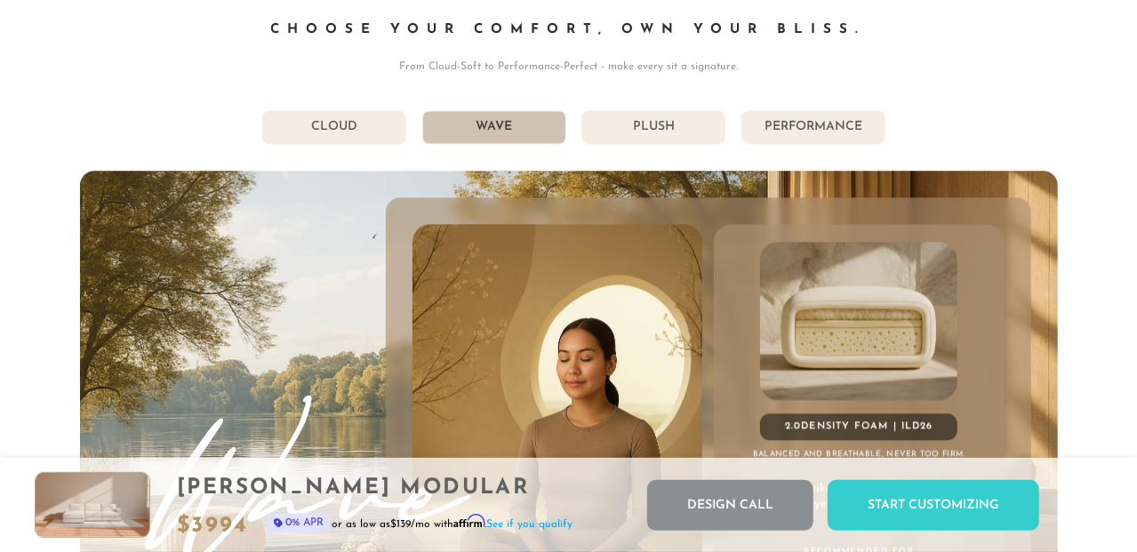
click at [771, 129] on li "Performance" at bounding box center [814, 127] width 144 height 34
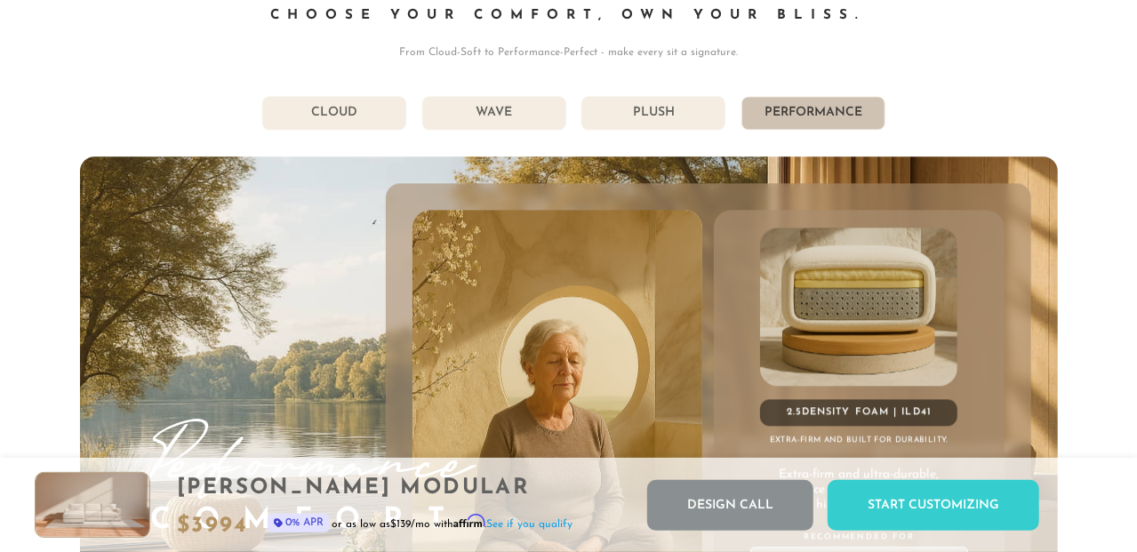
scroll to position [9114, 0]
click at [662, 117] on li "Plush" at bounding box center [654, 114] width 144 height 34
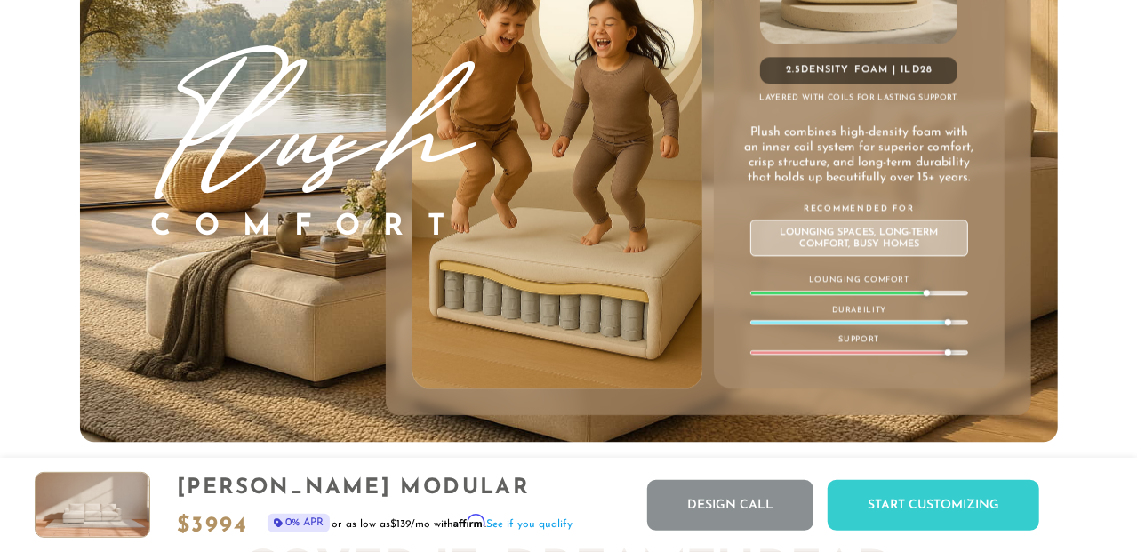
scroll to position [9475, 0]
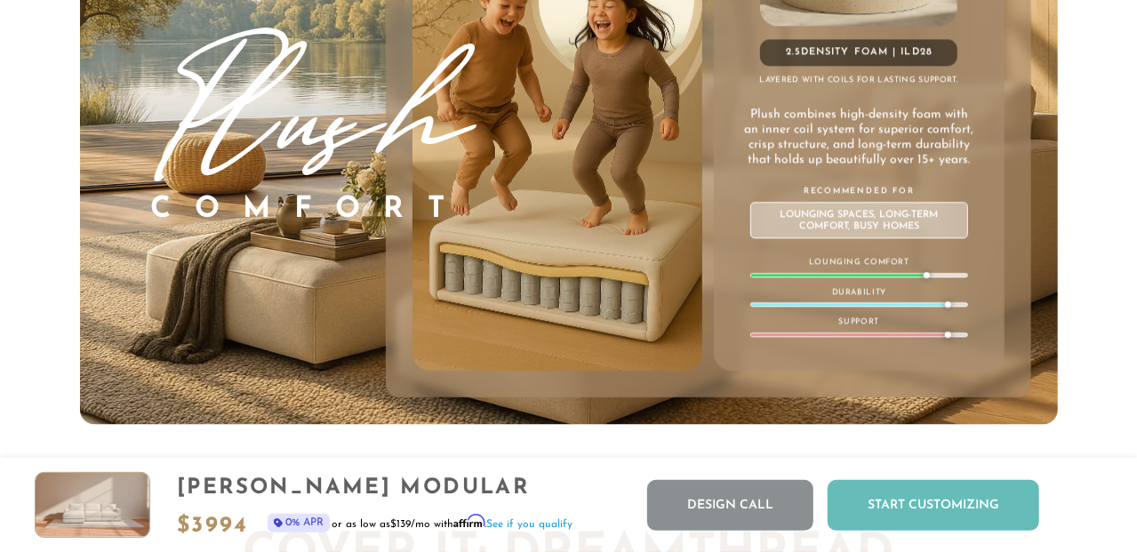
click at [935, 507] on div "Start Customizing" at bounding box center [934, 505] width 212 height 51
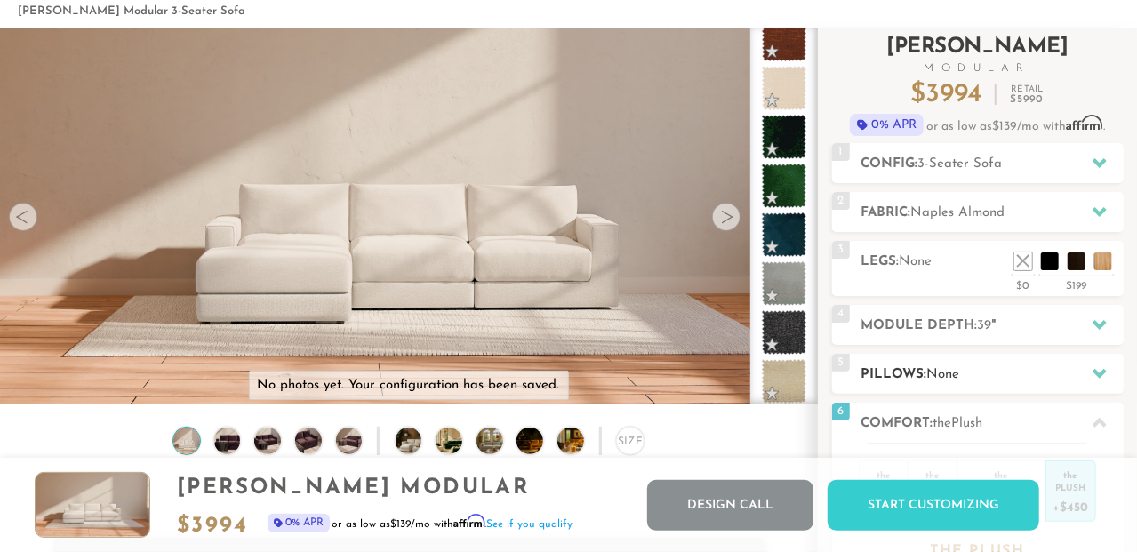
scroll to position [85, 0]
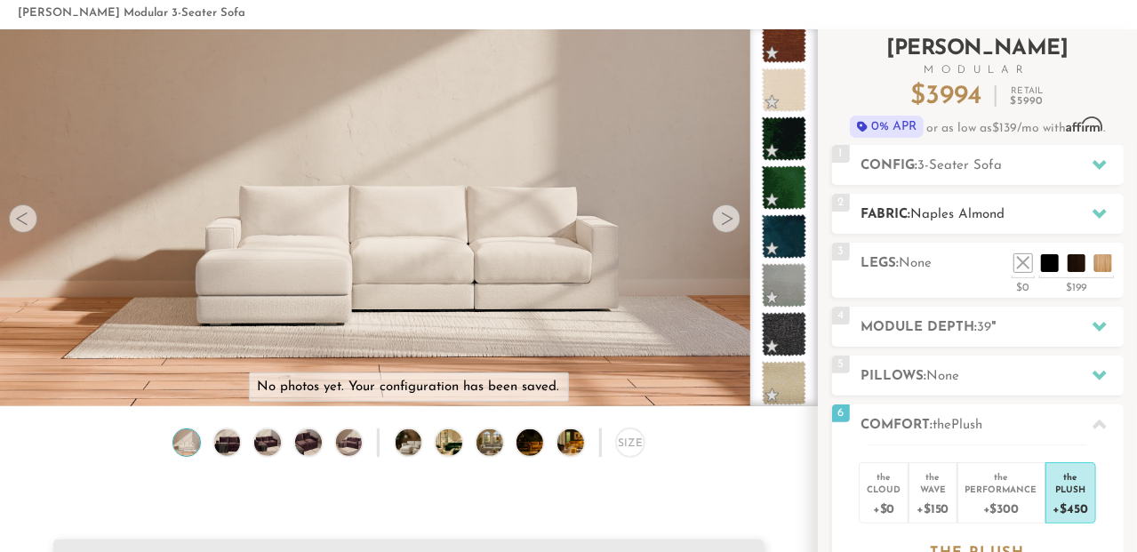
click at [960, 194] on div "2 Fabric: Naples Almond" at bounding box center [978, 214] width 292 height 40
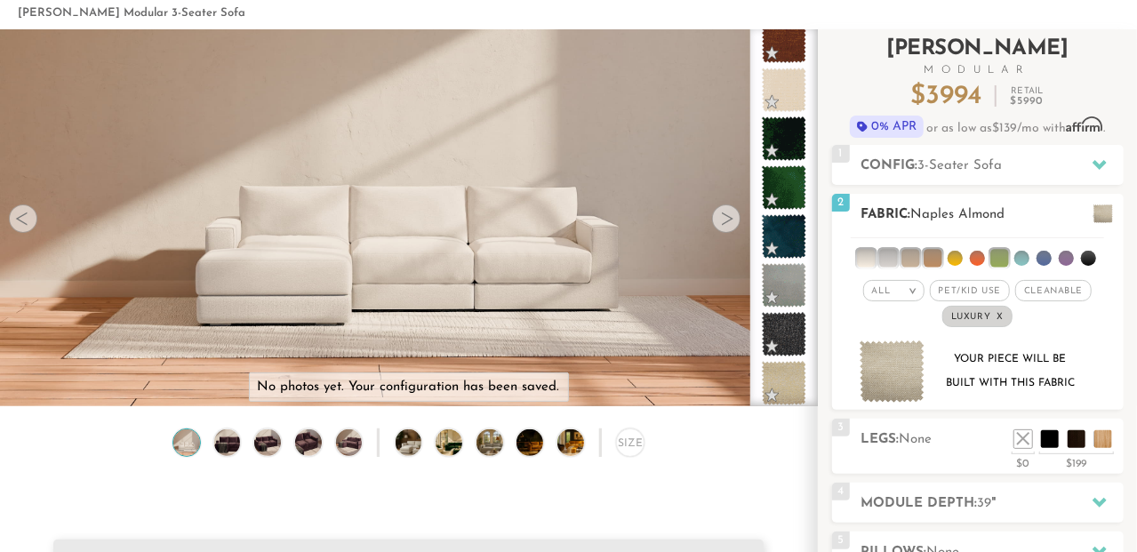
click at [916, 289] on em ">" at bounding box center [912, 290] width 13 height 9
click at [889, 312] on li "All" at bounding box center [893, 313] width 61 height 25
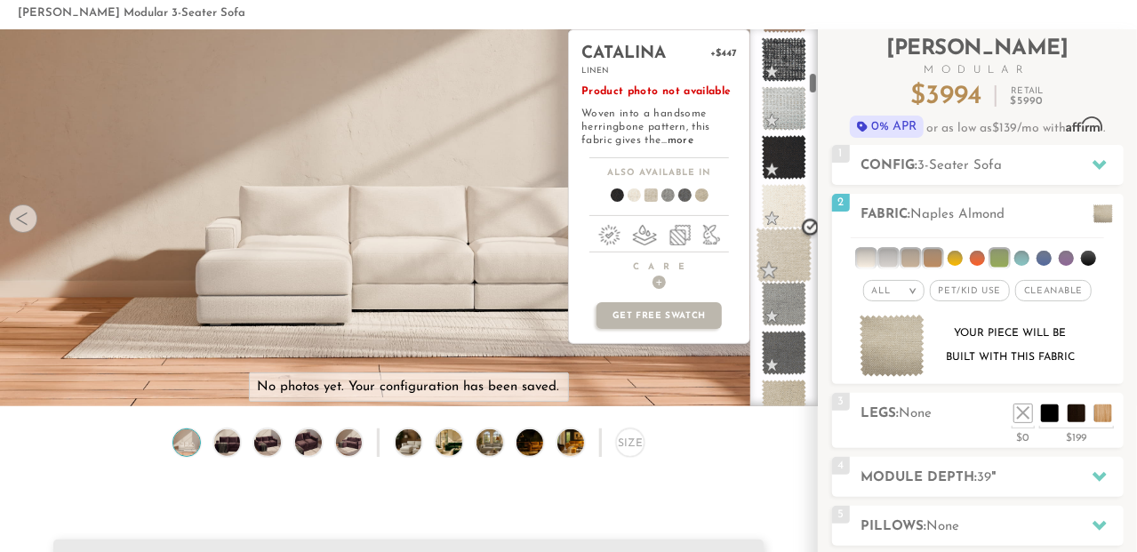
scroll to position [794, 0]
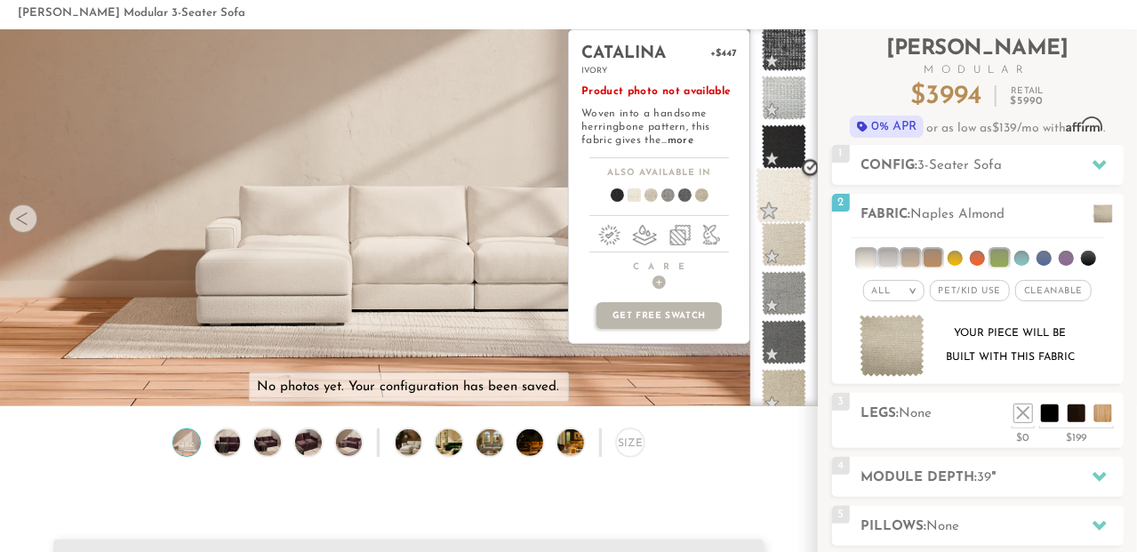
click at [788, 192] on span at bounding box center [785, 196] width 56 height 56
click at [683, 141] on link "more" at bounding box center [681, 140] width 26 height 11
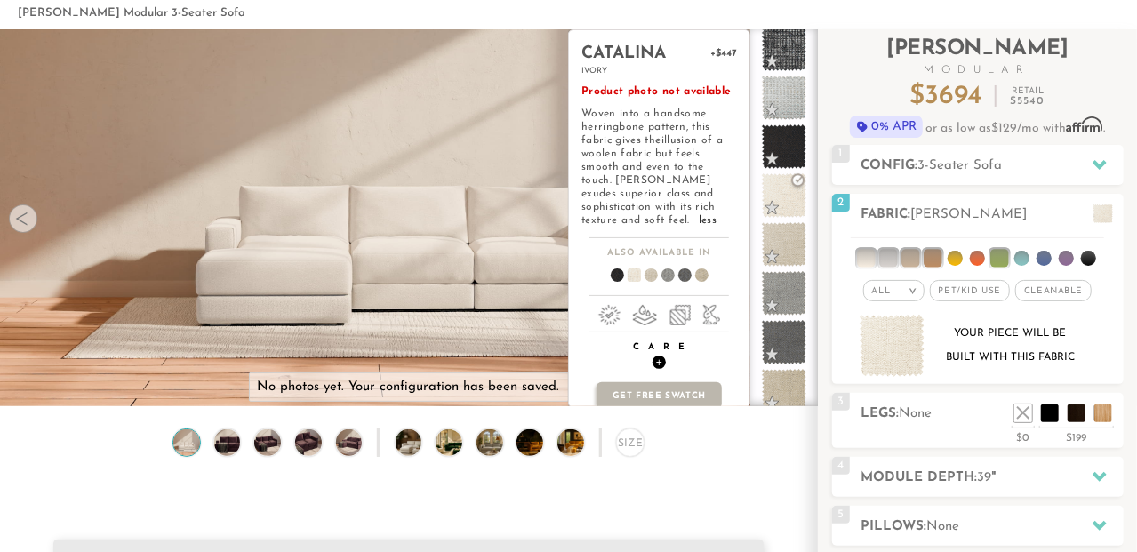
click at [659, 356] on span "+" at bounding box center [659, 362] width 13 height 13
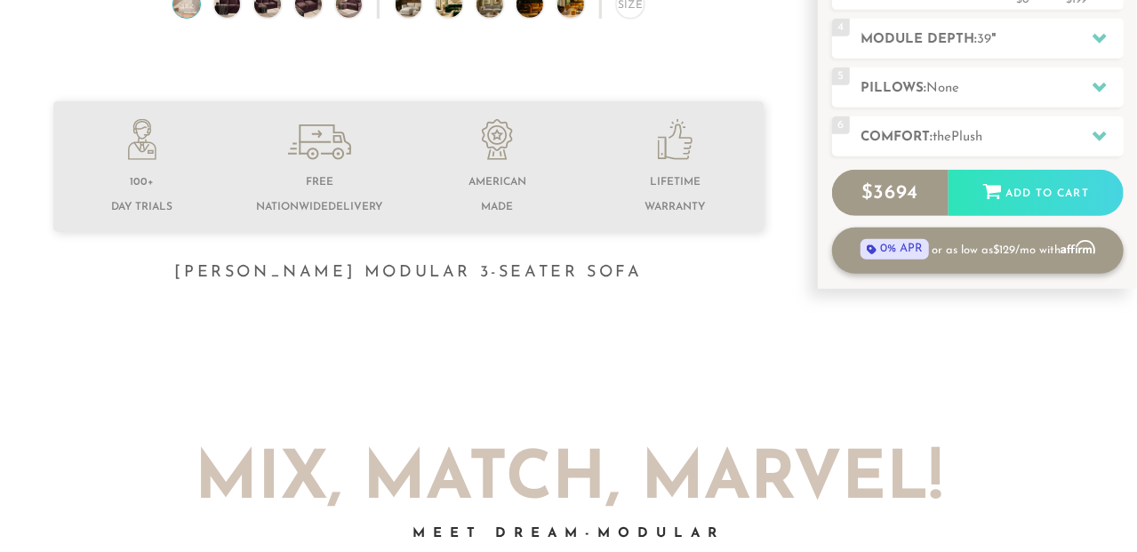
scroll to position [522, 0]
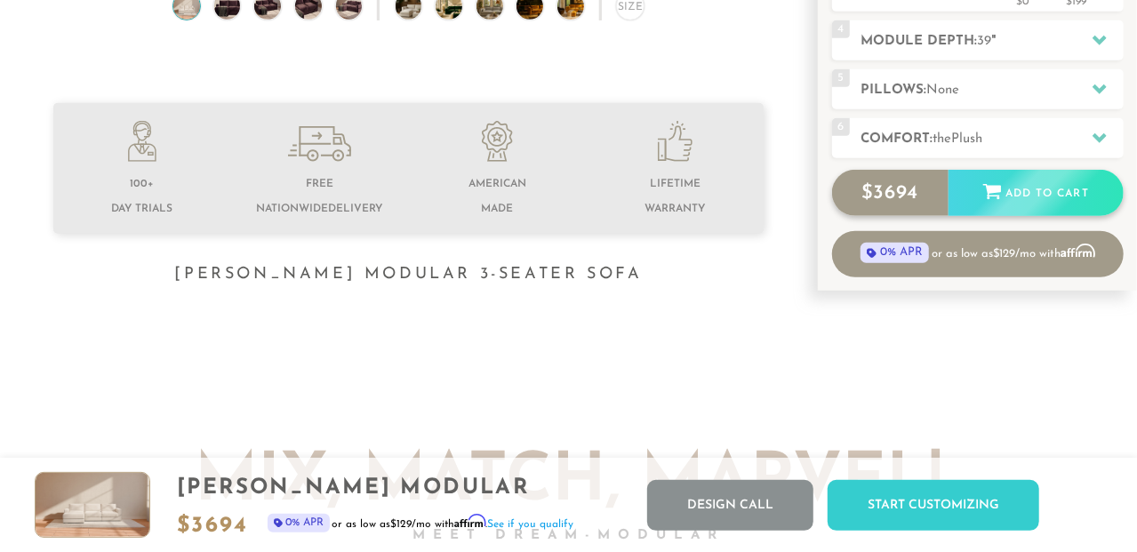
click at [1019, 185] on div "Add to Cart" at bounding box center [1036, 194] width 175 height 48
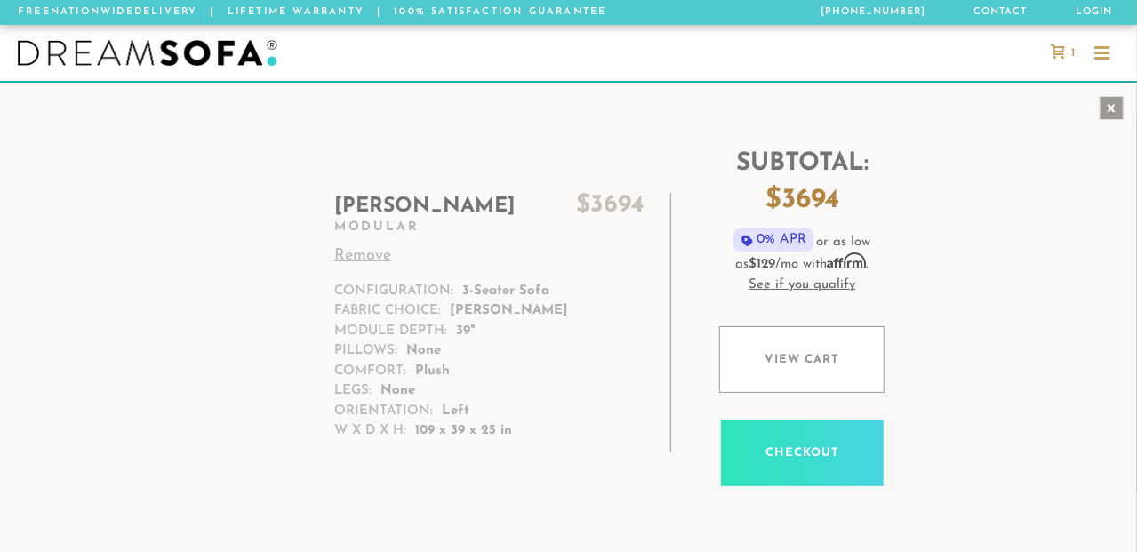
click at [1110, 97] on div "x" at bounding box center [1112, 108] width 24 height 24
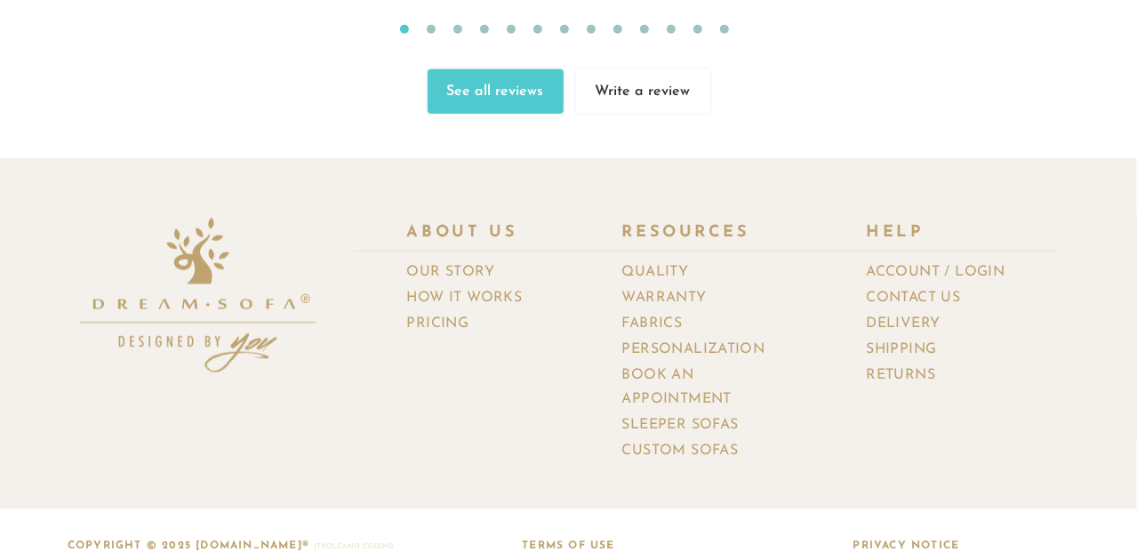
scroll to position [18539, 0]
click at [481, 285] on link "How It Works" at bounding box center [471, 298] width 129 height 26
